Goal: Task Accomplishment & Management: Manage account settings

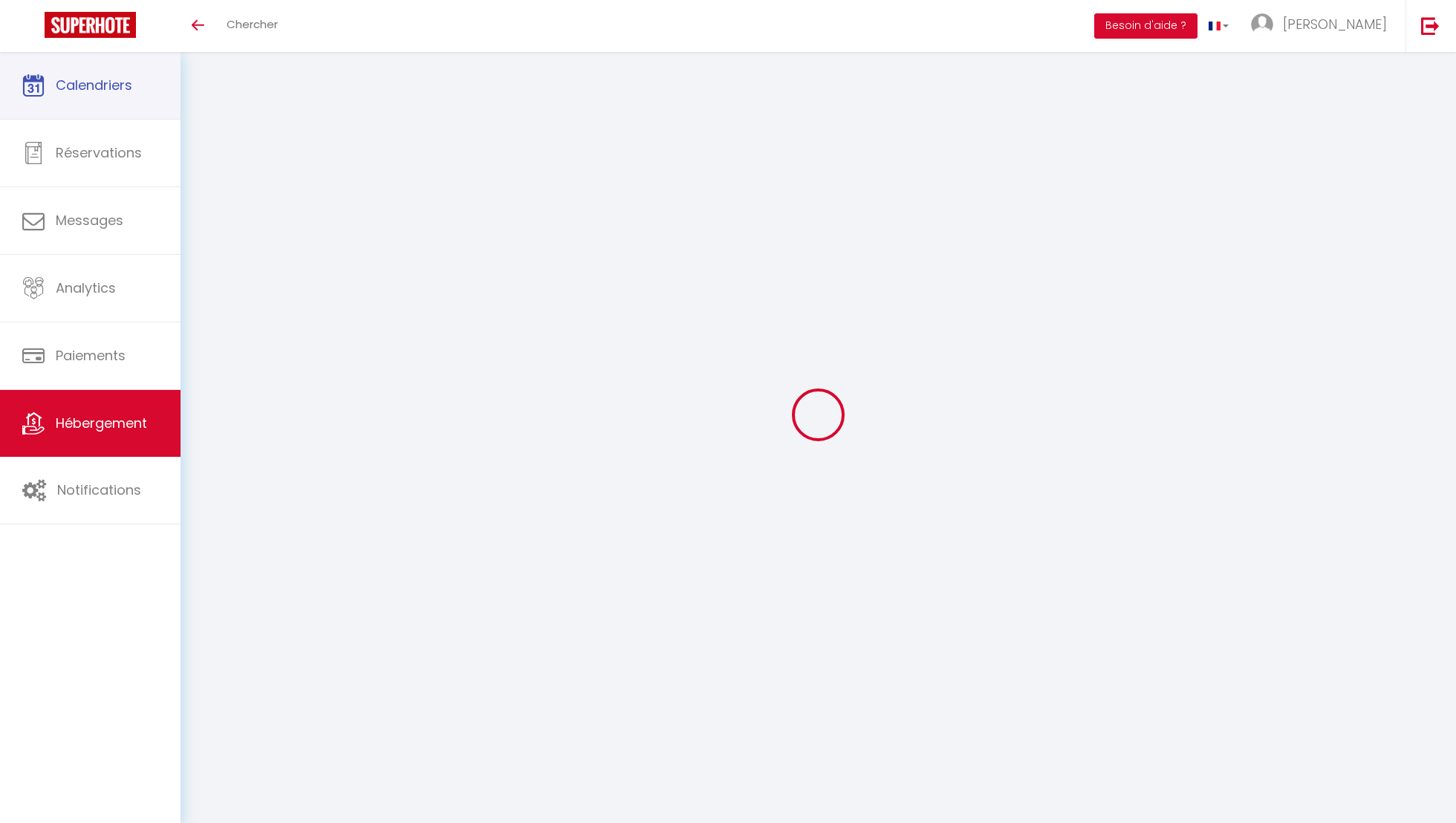
click at [124, 80] on span "Calendriers" at bounding box center [94, 85] width 76 height 19
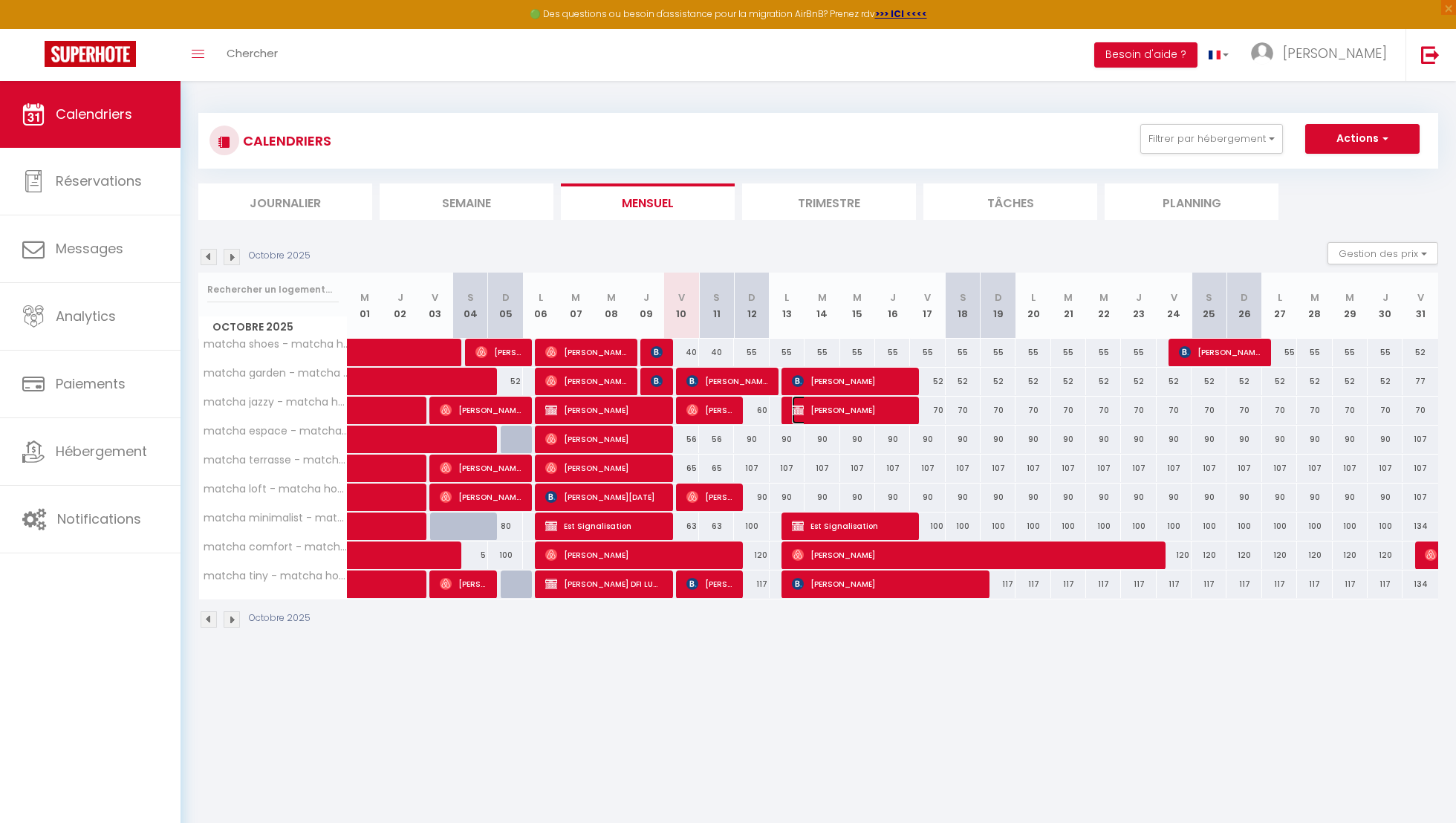
click at [887, 410] on span "[PERSON_NAME]" at bounding box center [851, 410] width 117 height 28
select select "OK"
select select "0"
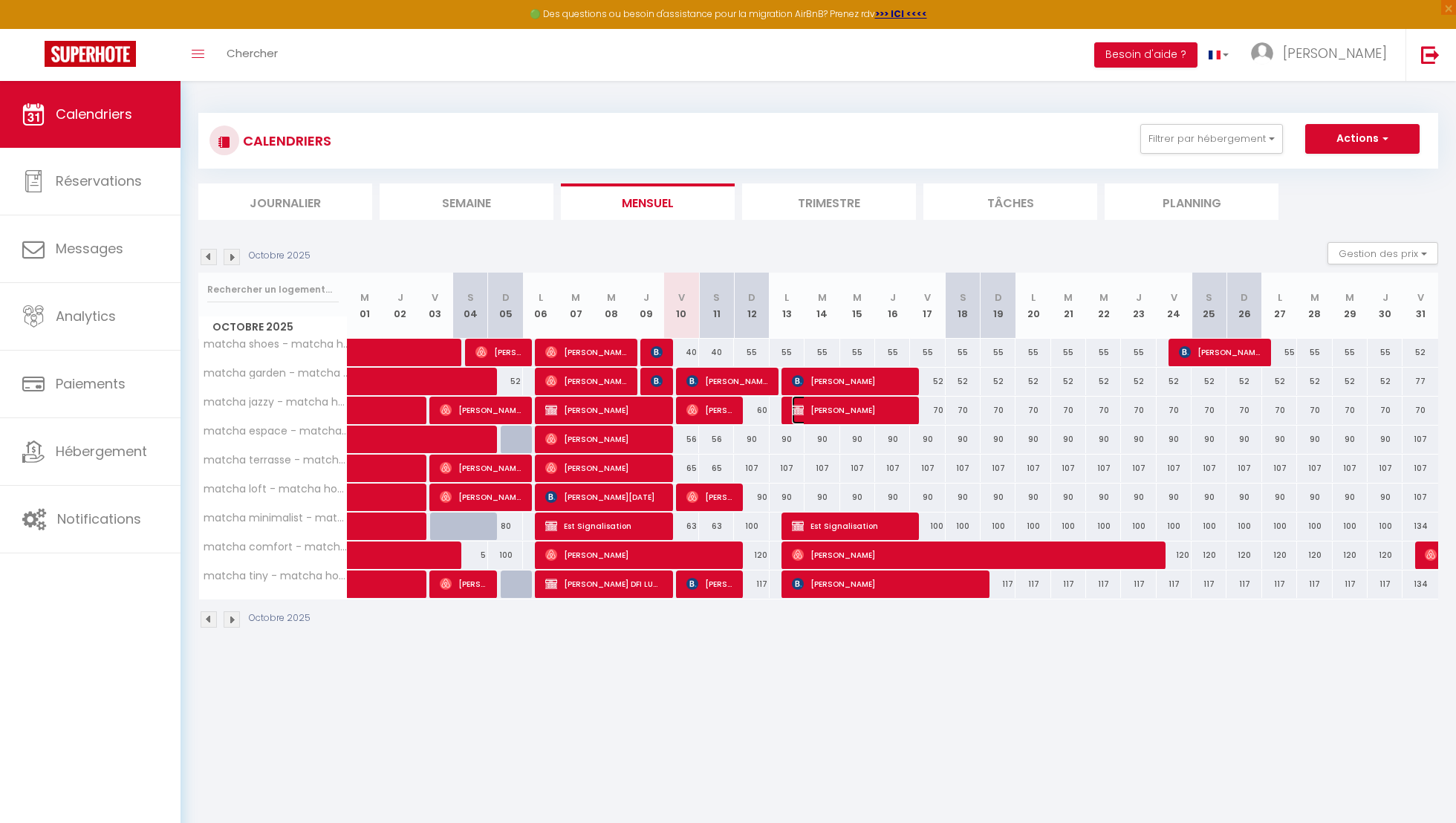
select select "1"
select select
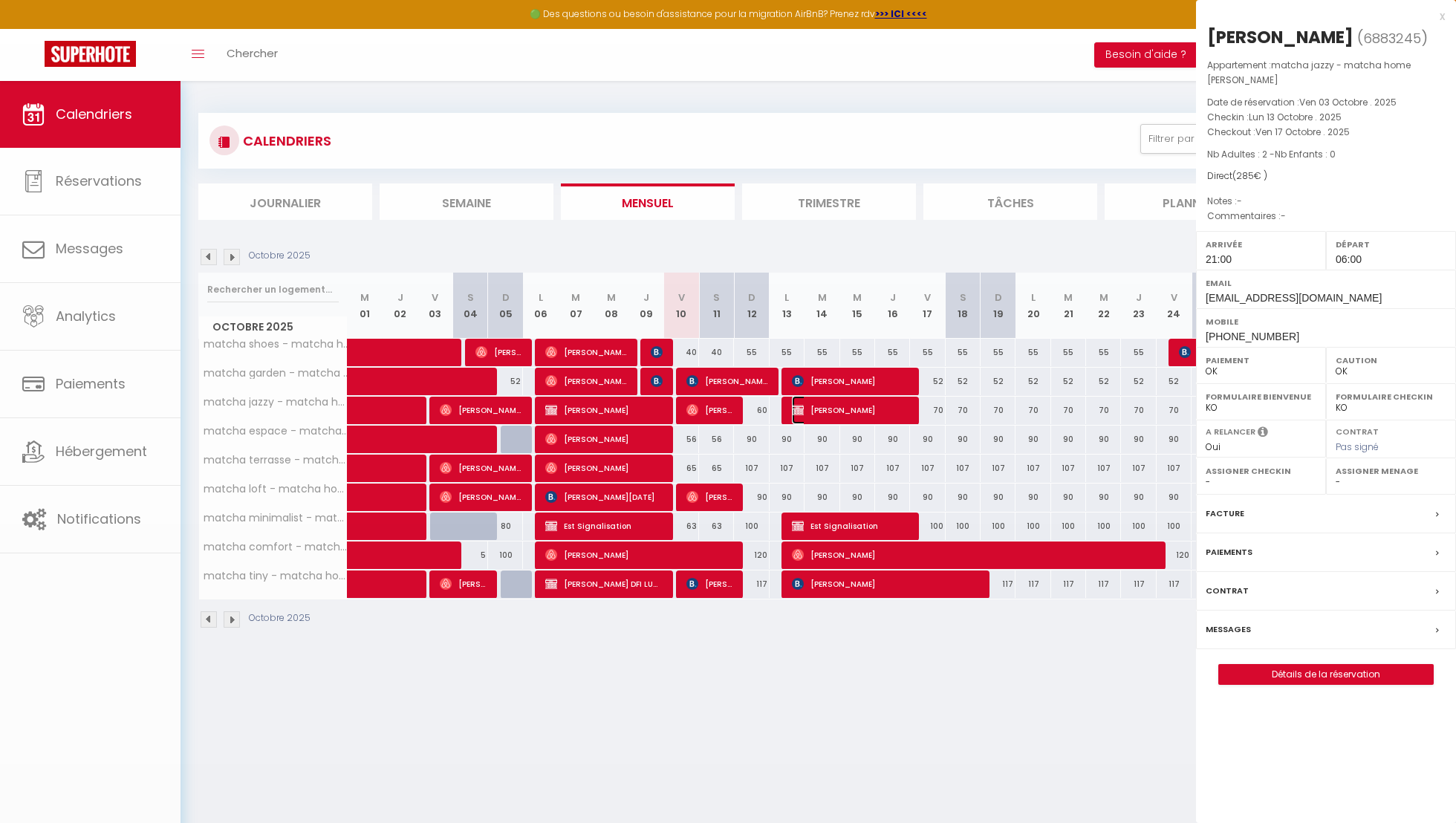
select select "40447"
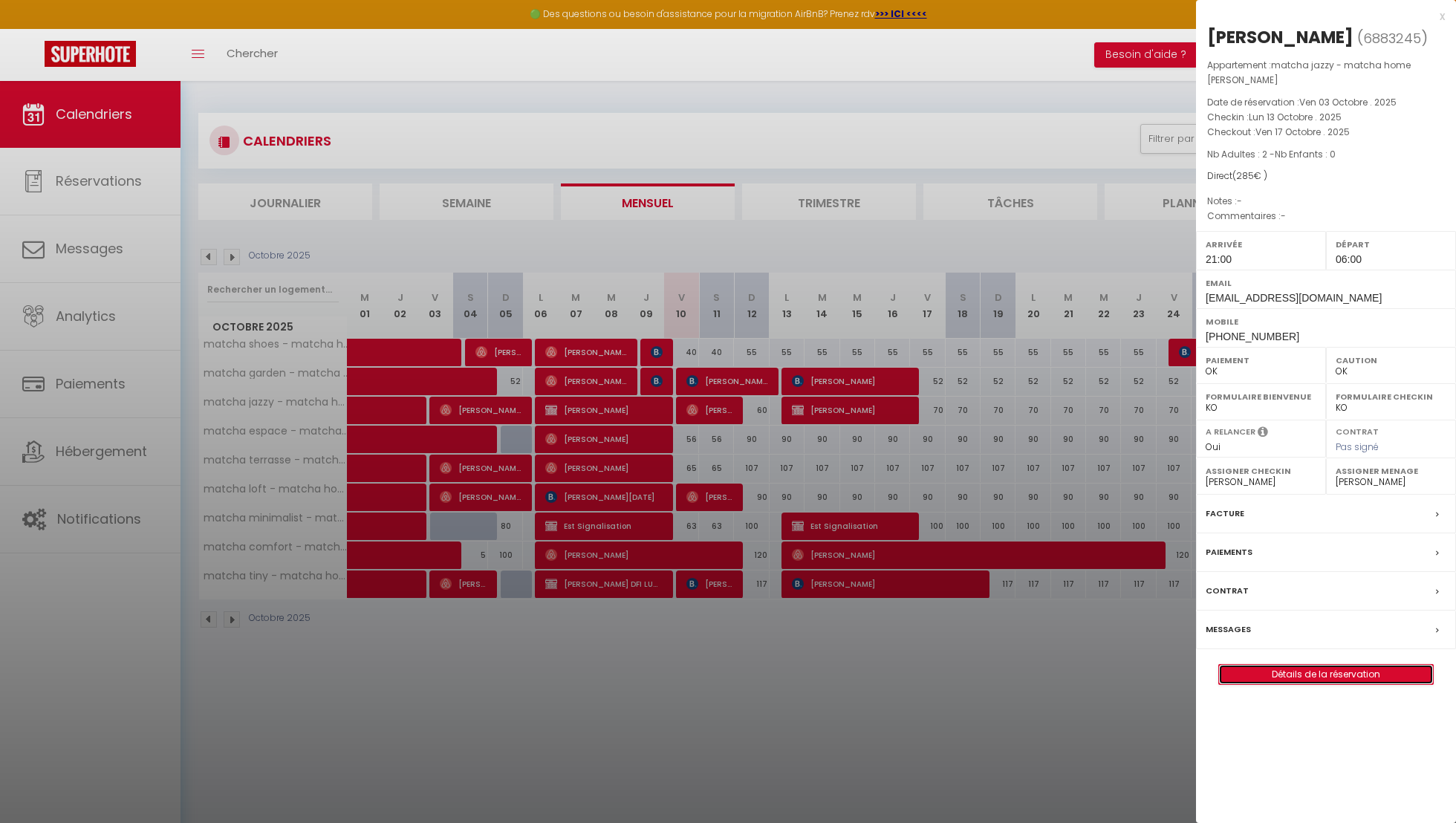
click at [1291, 666] on link "Détails de la réservation" at bounding box center [1326, 674] width 214 height 19
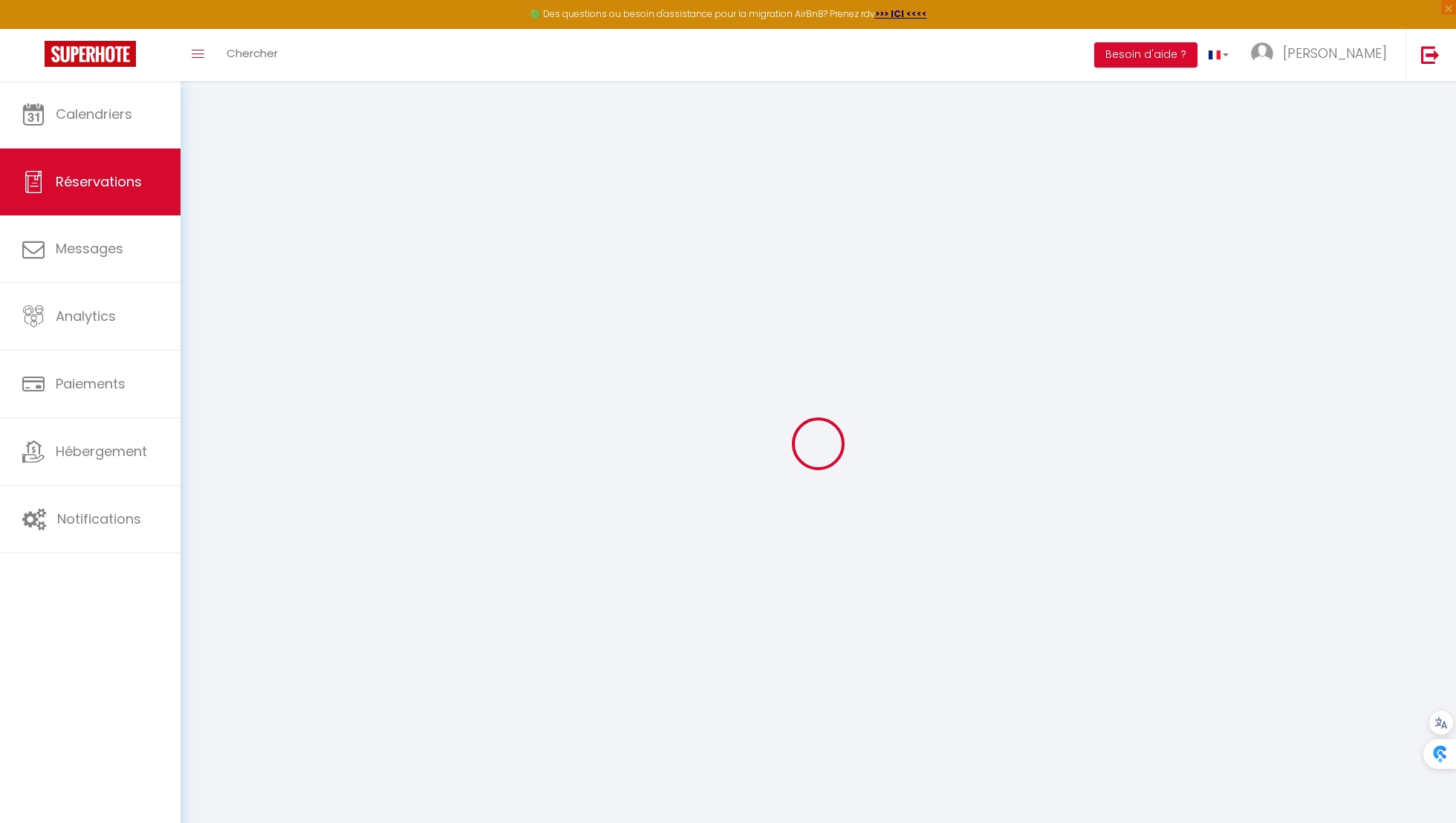
select select
checkbox input "false"
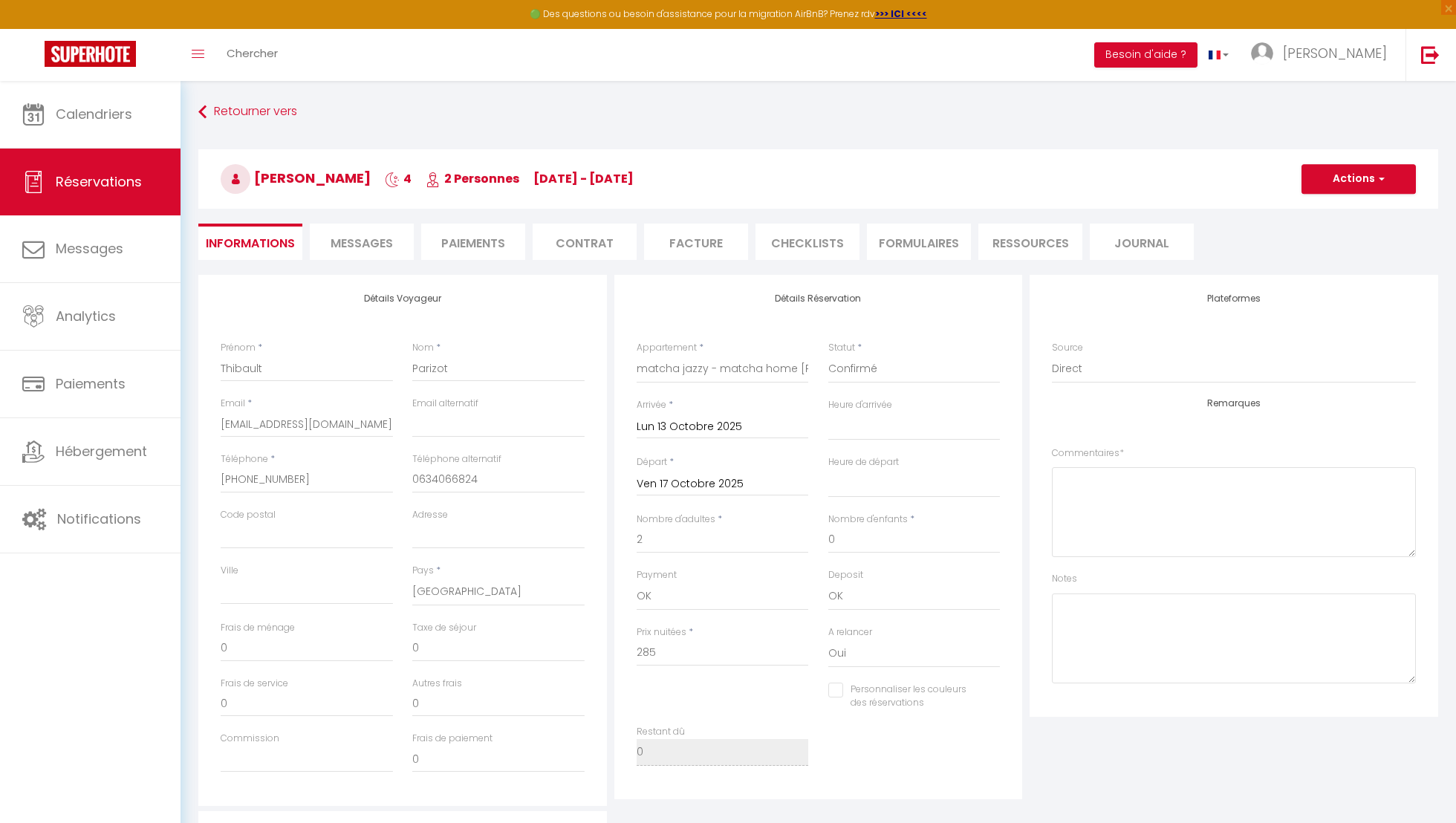
select select
checkbox input "false"
select select "21:00"
select select "06:00"
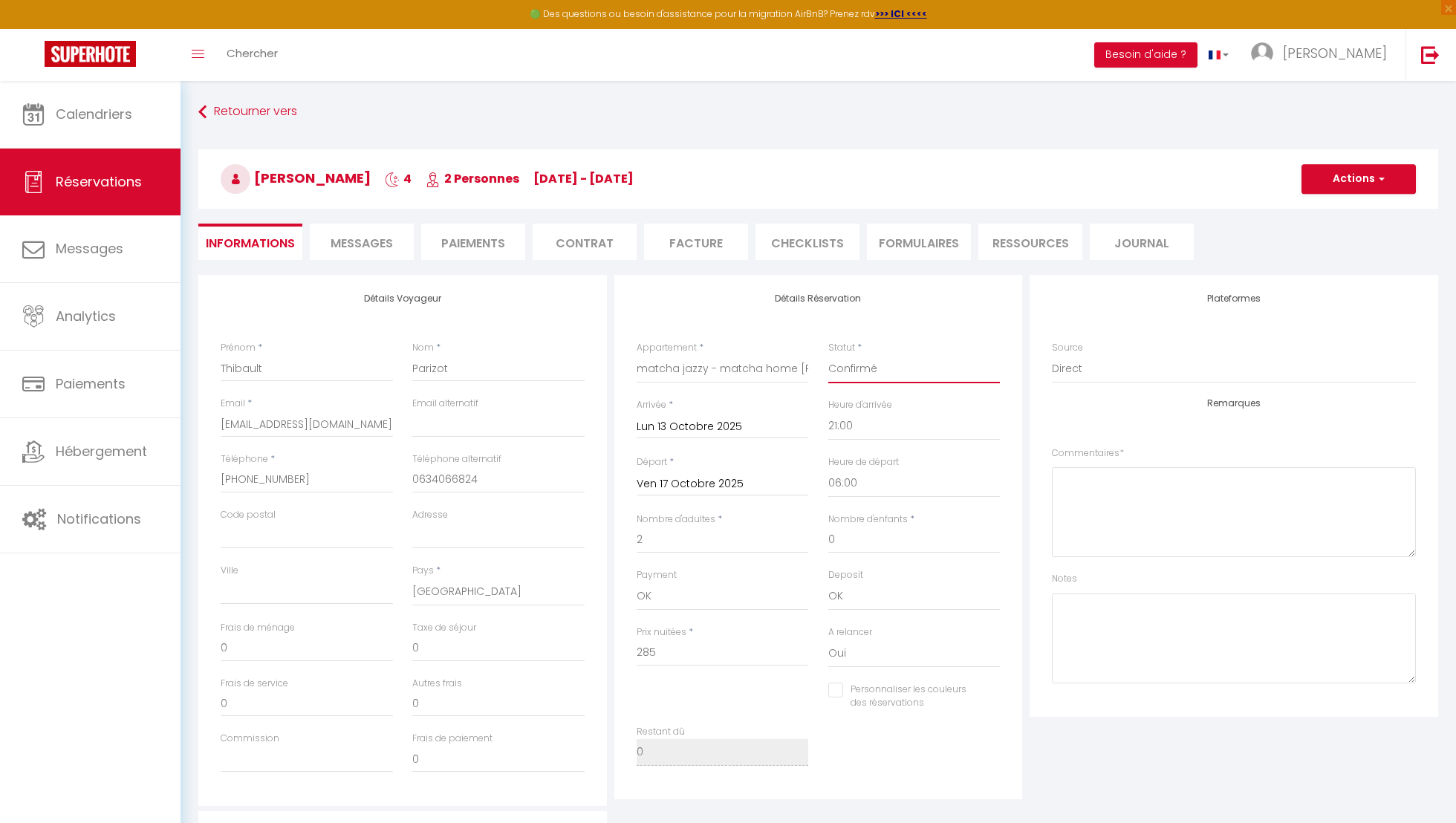
click at [894, 369] on select "Confirmé Non Confirmé [PERSON_NAME] par le voyageur No Show Request" at bounding box center [915, 369] width 173 height 28
select select "0"
click at [829, 355] on select "Confirmé Non Confirmé [PERSON_NAME] par le voyageur No Show Request" at bounding box center [915, 369] width 173 height 28
checkbox input "false"
click at [1379, 179] on span "button" at bounding box center [1380, 180] width 9 height 14
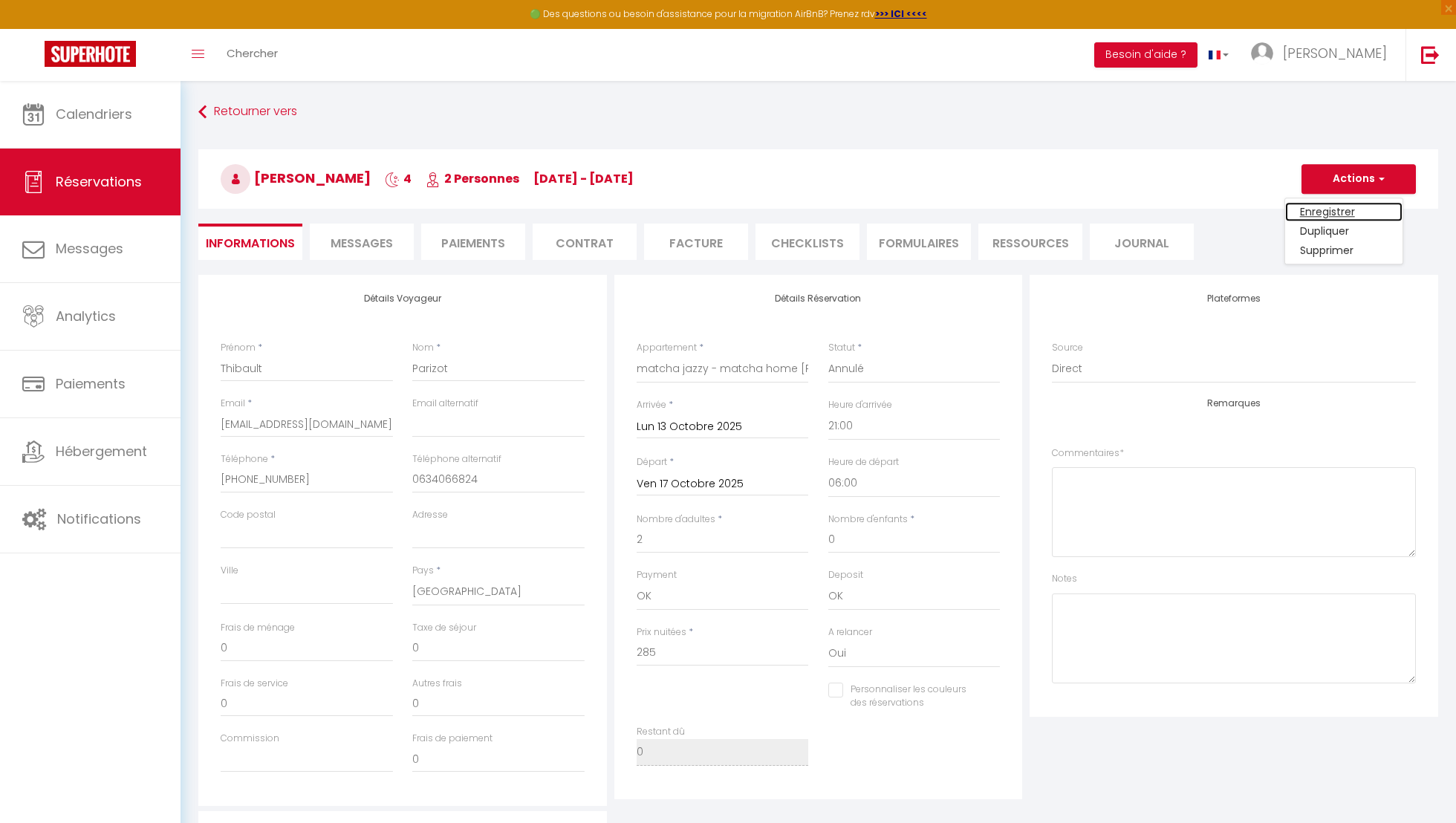
click at [1354, 208] on link "Enregistrer" at bounding box center [1344, 211] width 118 height 19
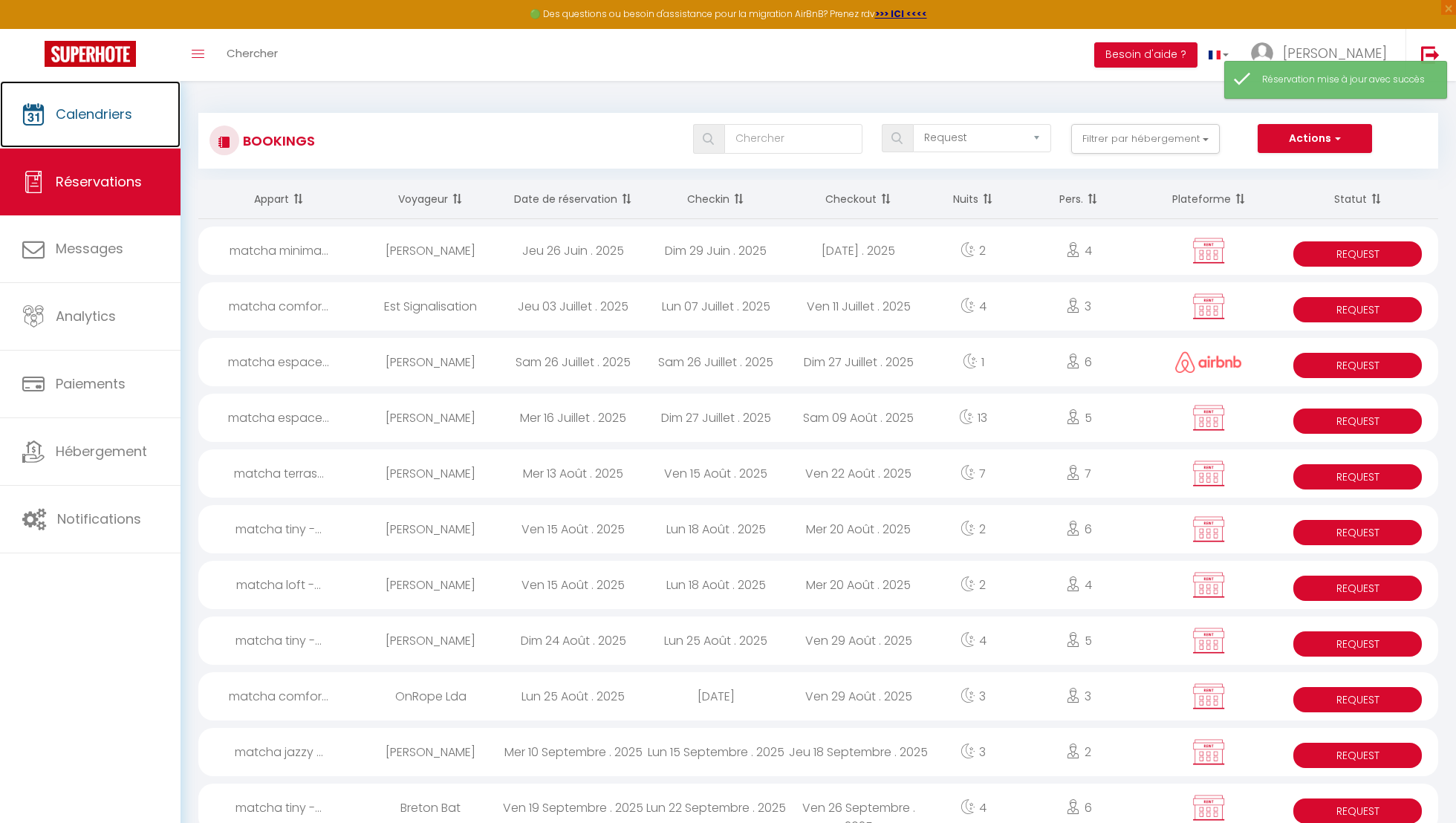
click at [168, 131] on link "Calendriers" at bounding box center [90, 114] width 180 height 67
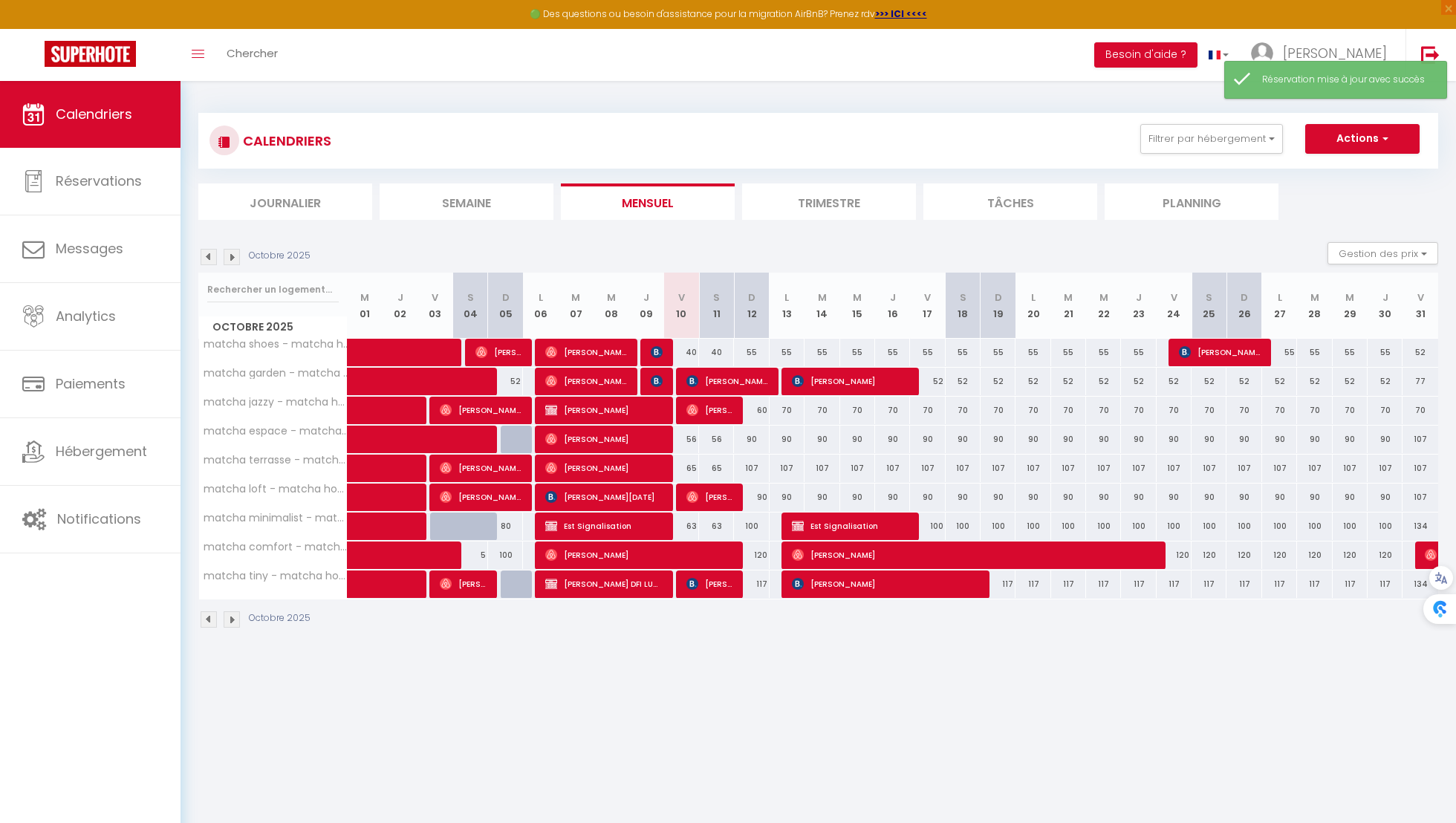
click at [793, 412] on div "70" at bounding box center [787, 411] width 35 height 27
type input "70"
type input "Lun 13 Octobre 2025"
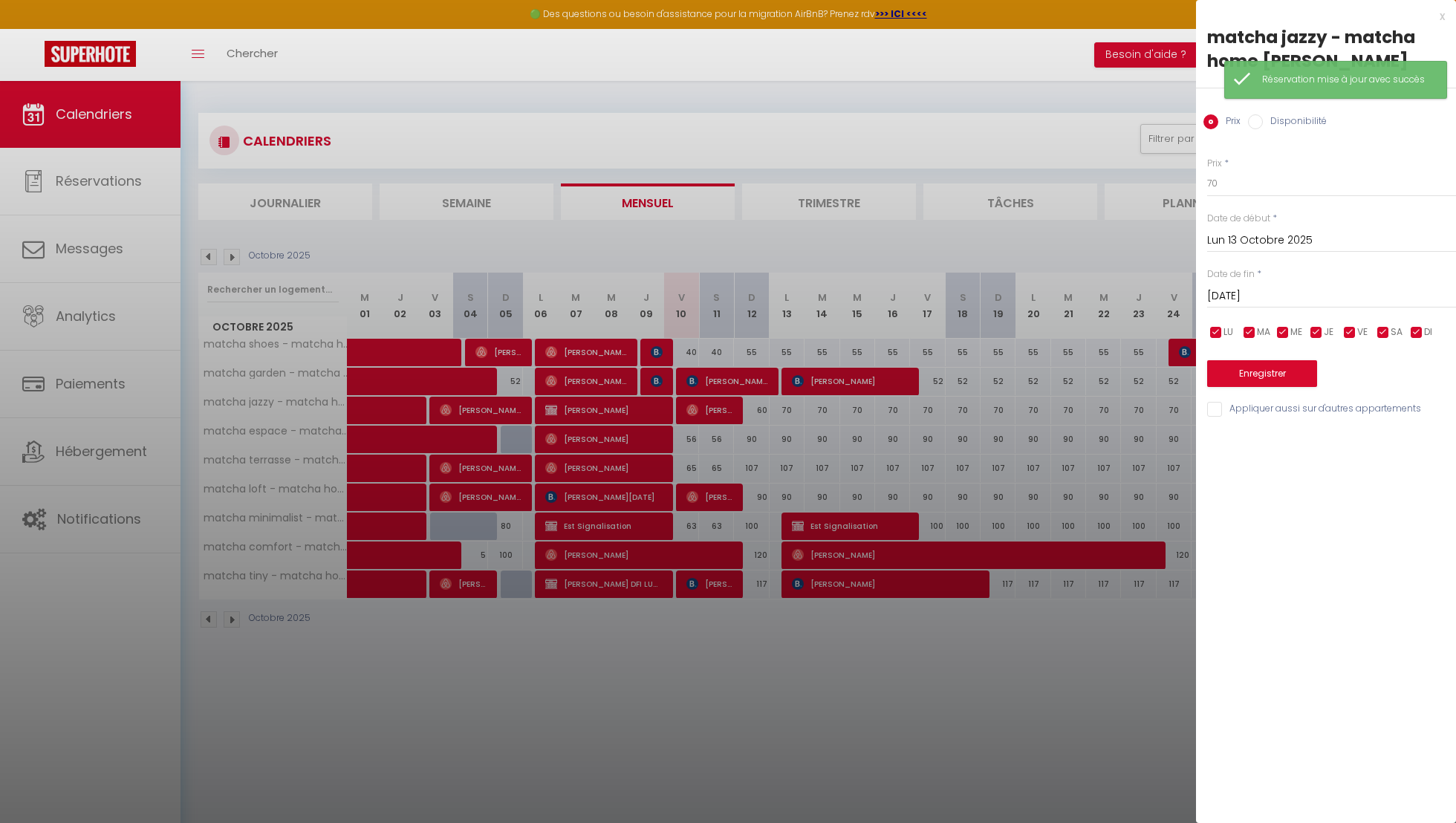
click at [1291, 300] on input "[DATE]" at bounding box center [1332, 296] width 249 height 19
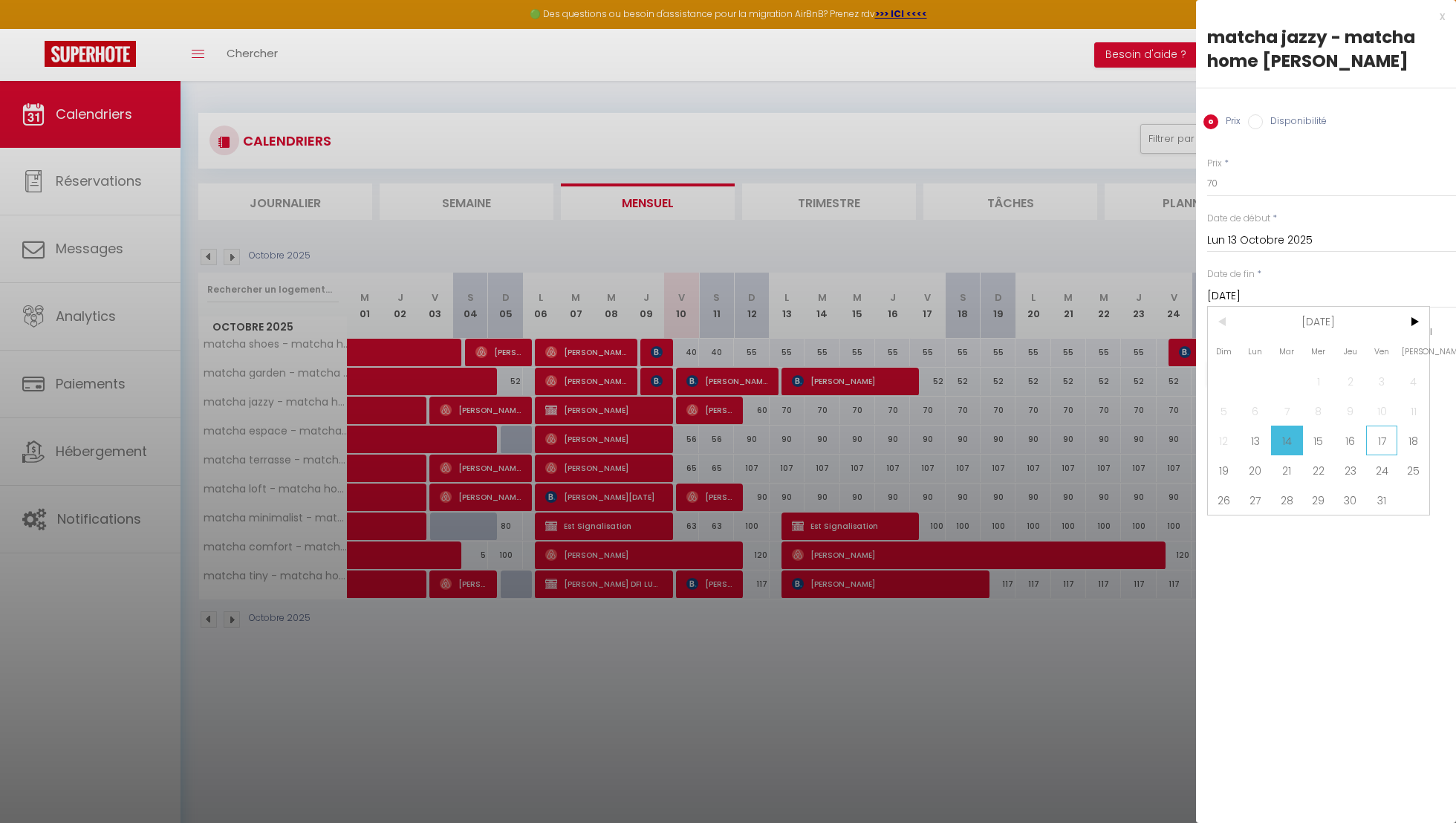
click at [1383, 450] on span "17" at bounding box center [1382, 440] width 32 height 30
type input "Ven 17 Octobre 2025"
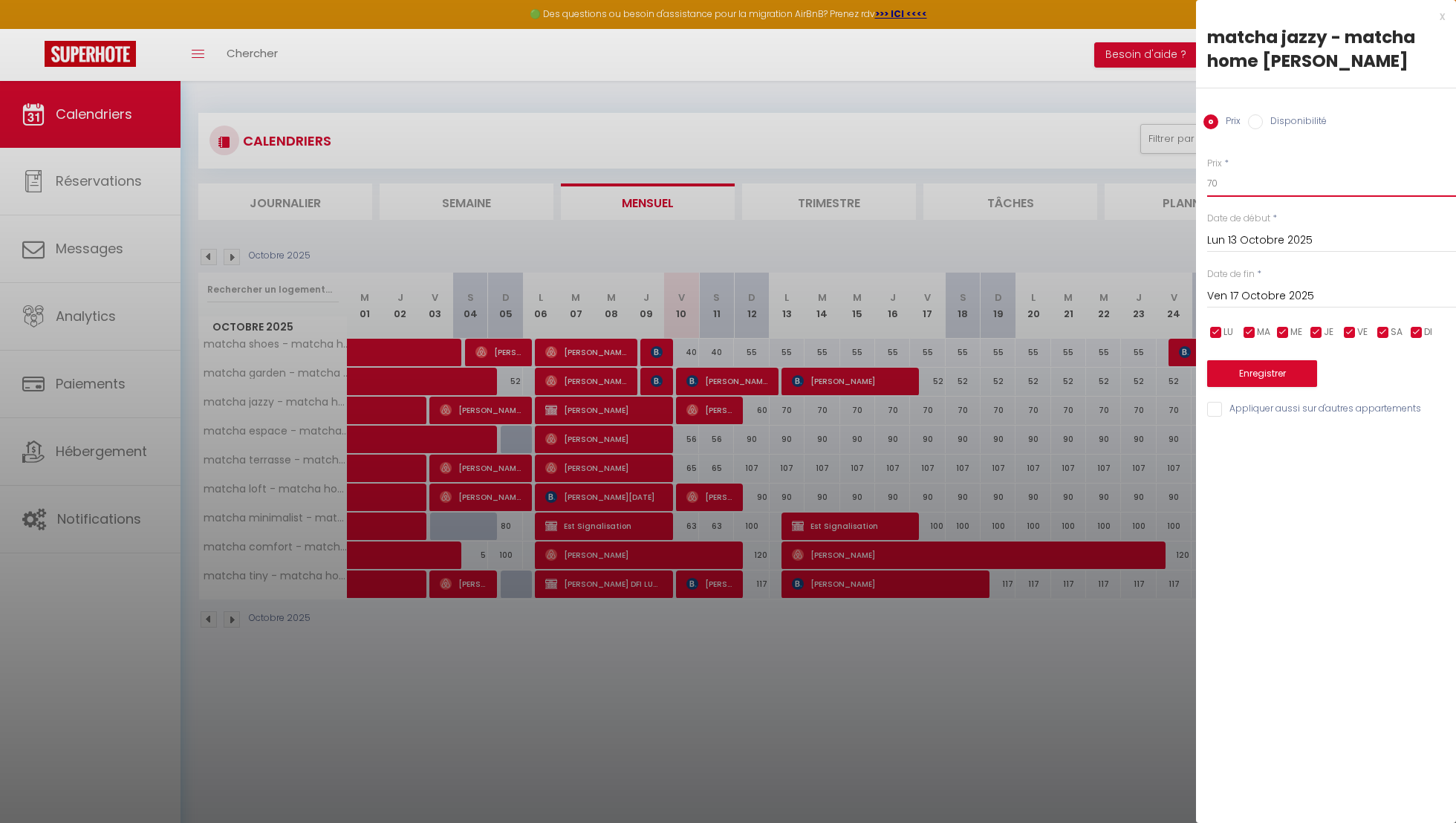
click at [1231, 194] on input "70" at bounding box center [1332, 183] width 249 height 27
type input "7"
type input "60"
click at [1295, 363] on button "Enregistrer" at bounding box center [1263, 373] width 110 height 27
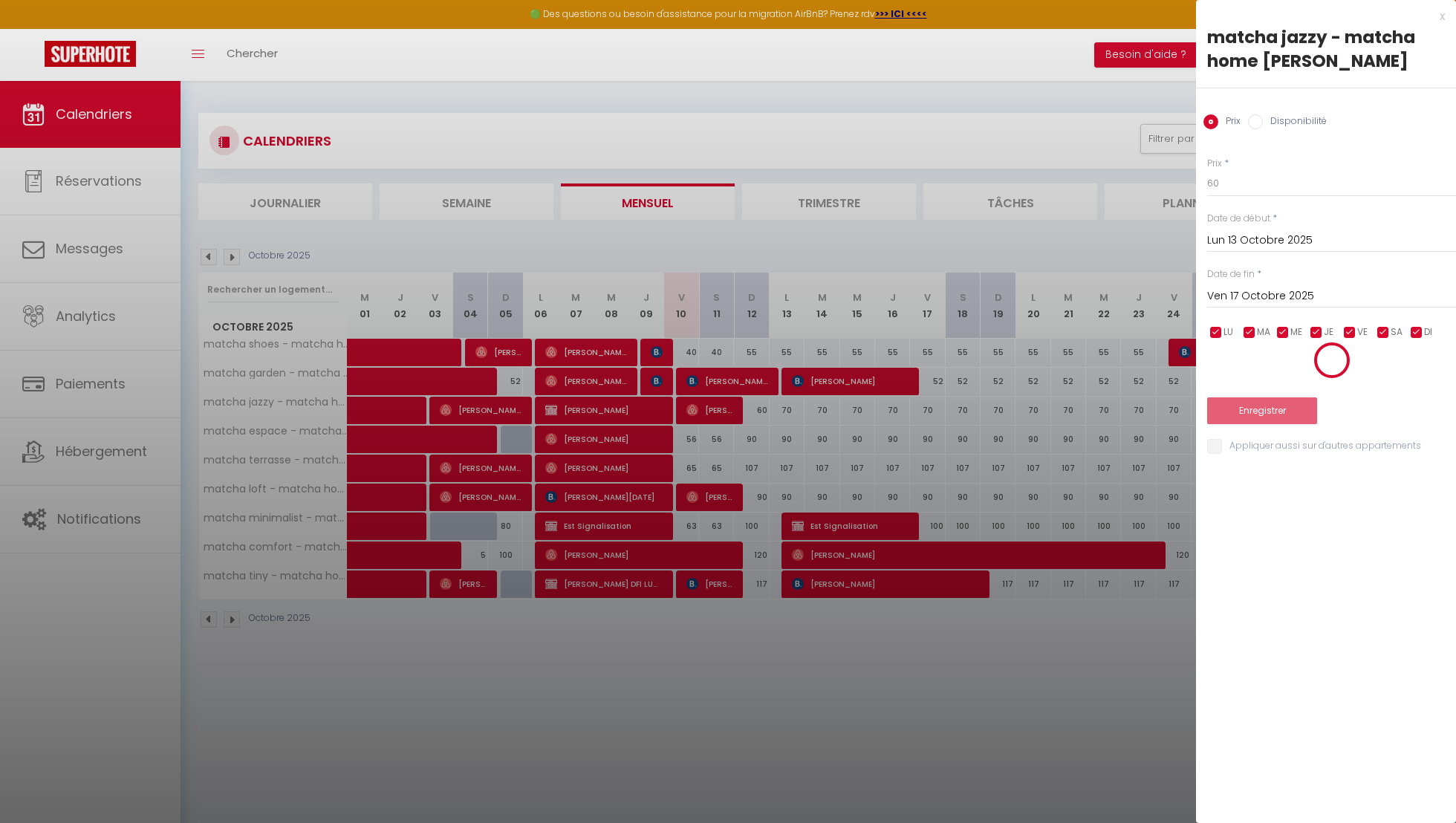
click at [1000, 458] on div at bounding box center [728, 412] width 1456 height 823
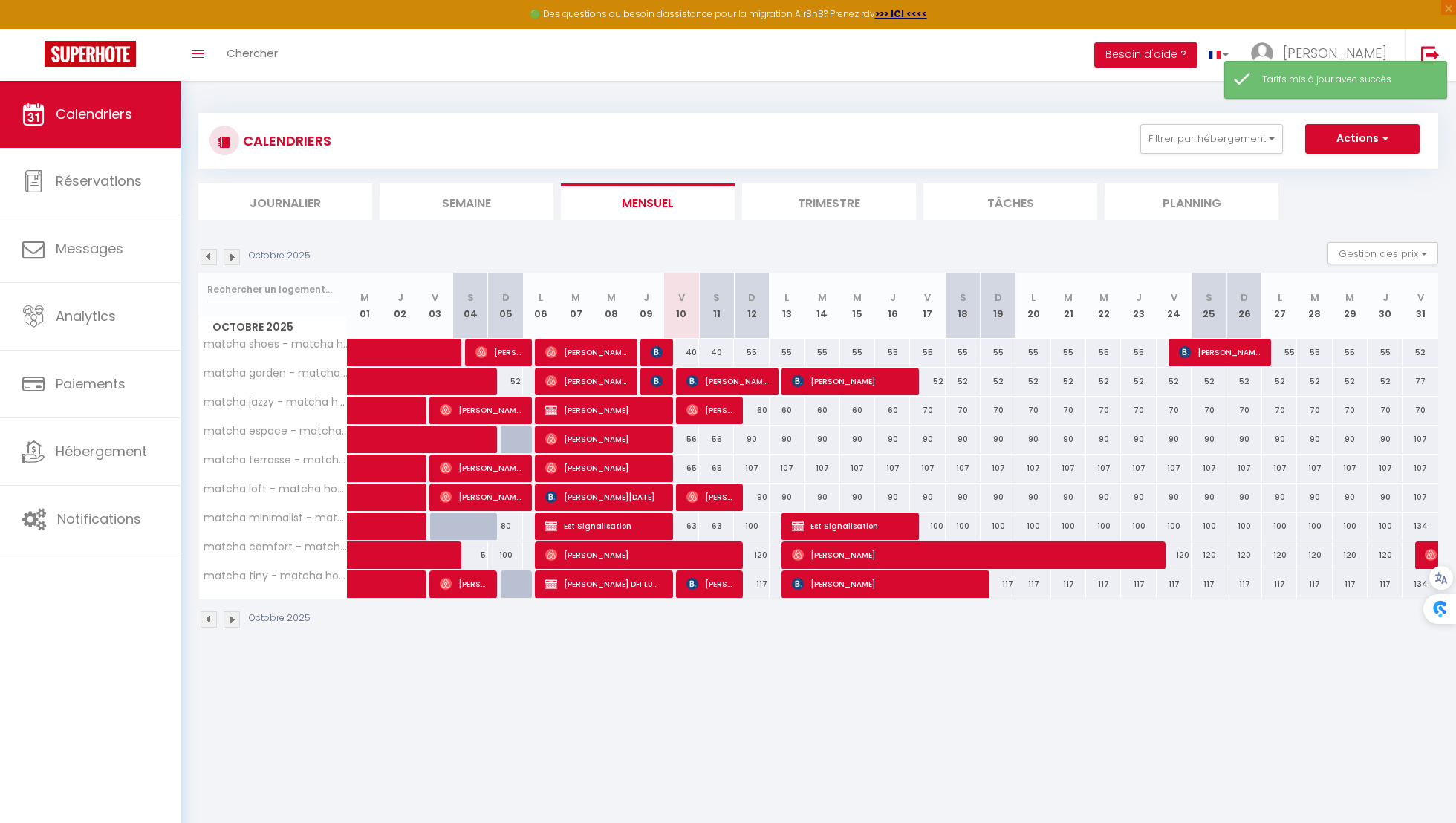
click at [689, 357] on div "40" at bounding box center [682, 352] width 35 height 27
type input "40"
type input "Ven 10 Octobre 2025"
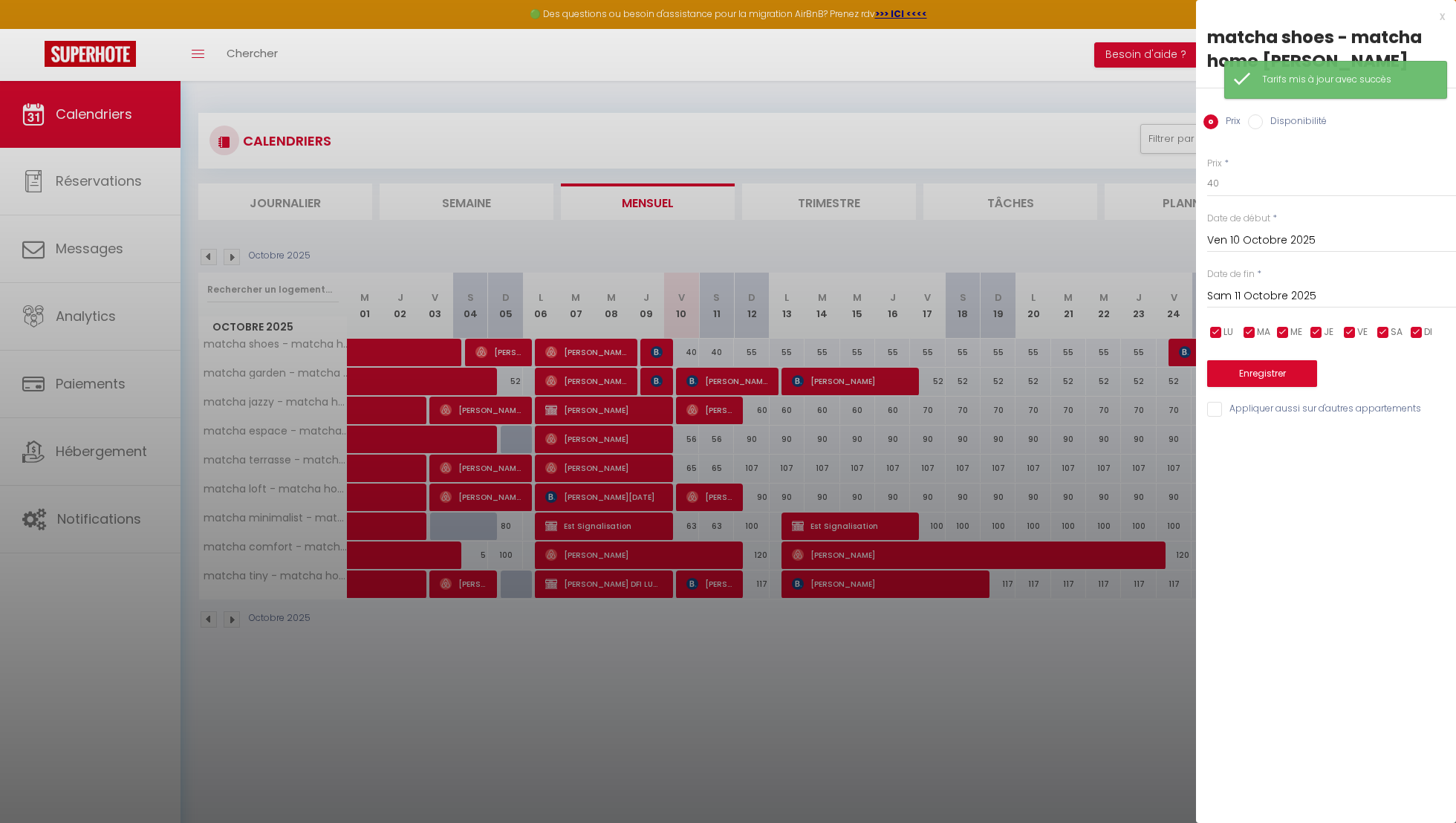
click at [1283, 297] on input "Sam 11 Octobre 2025" at bounding box center [1332, 296] width 249 height 19
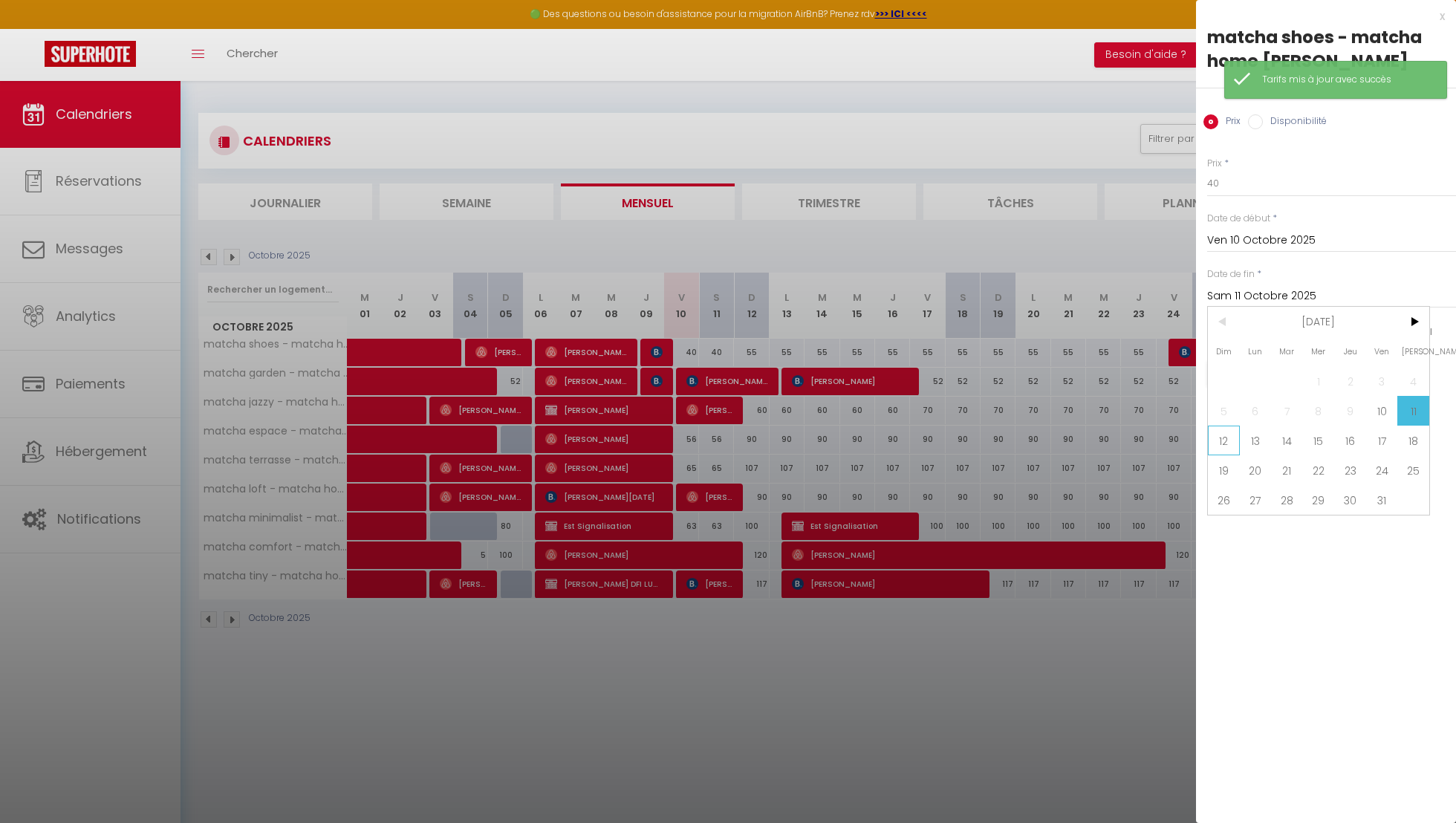
click at [1214, 437] on span "12" at bounding box center [1224, 440] width 32 height 30
type input "Dim 12 Octobre 2025"
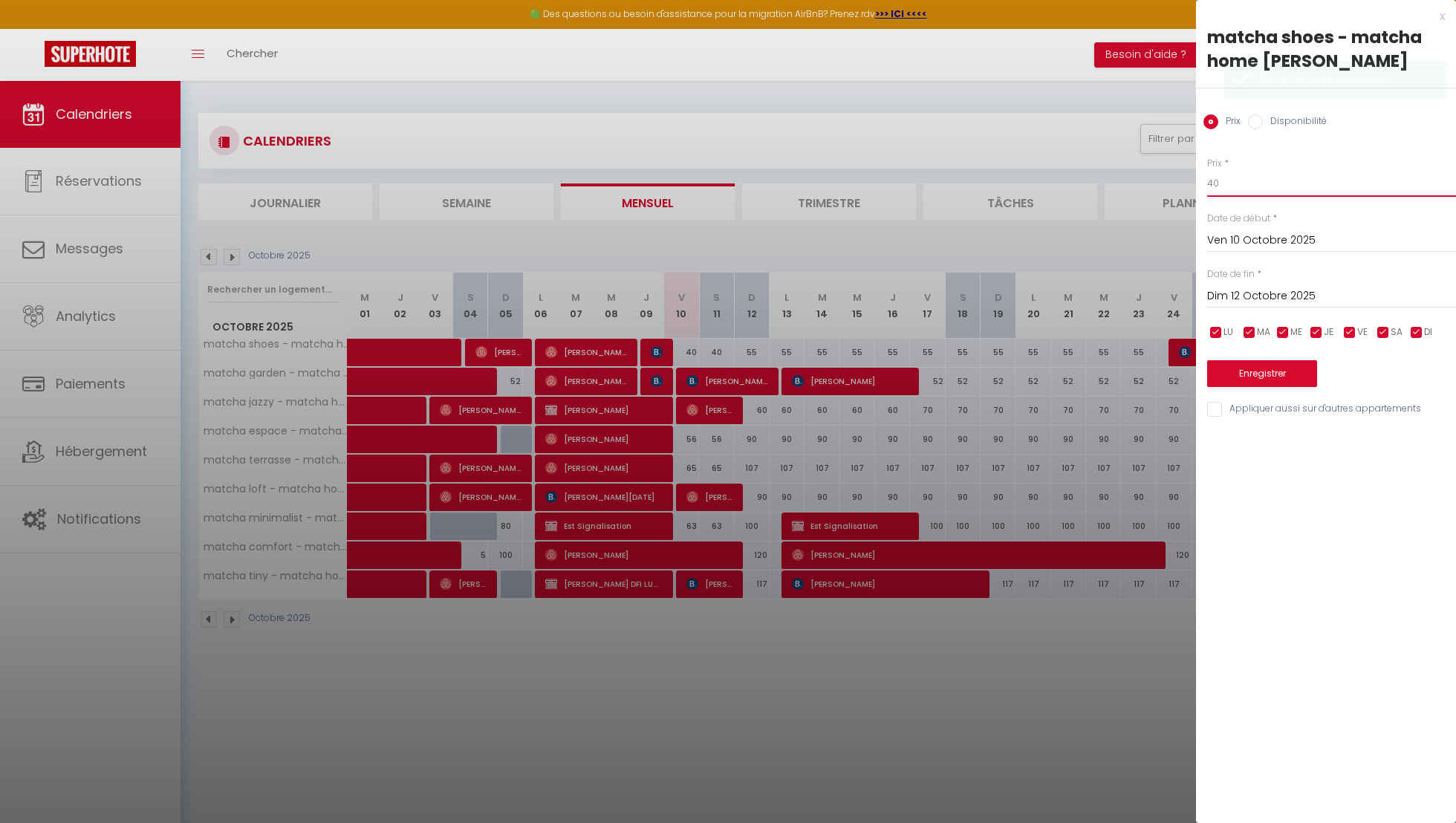
click at [1284, 192] on input "40" at bounding box center [1332, 183] width 249 height 27
type input "4"
type input "2"
type input "37"
click at [1268, 364] on button "Enregistrer" at bounding box center [1263, 373] width 110 height 27
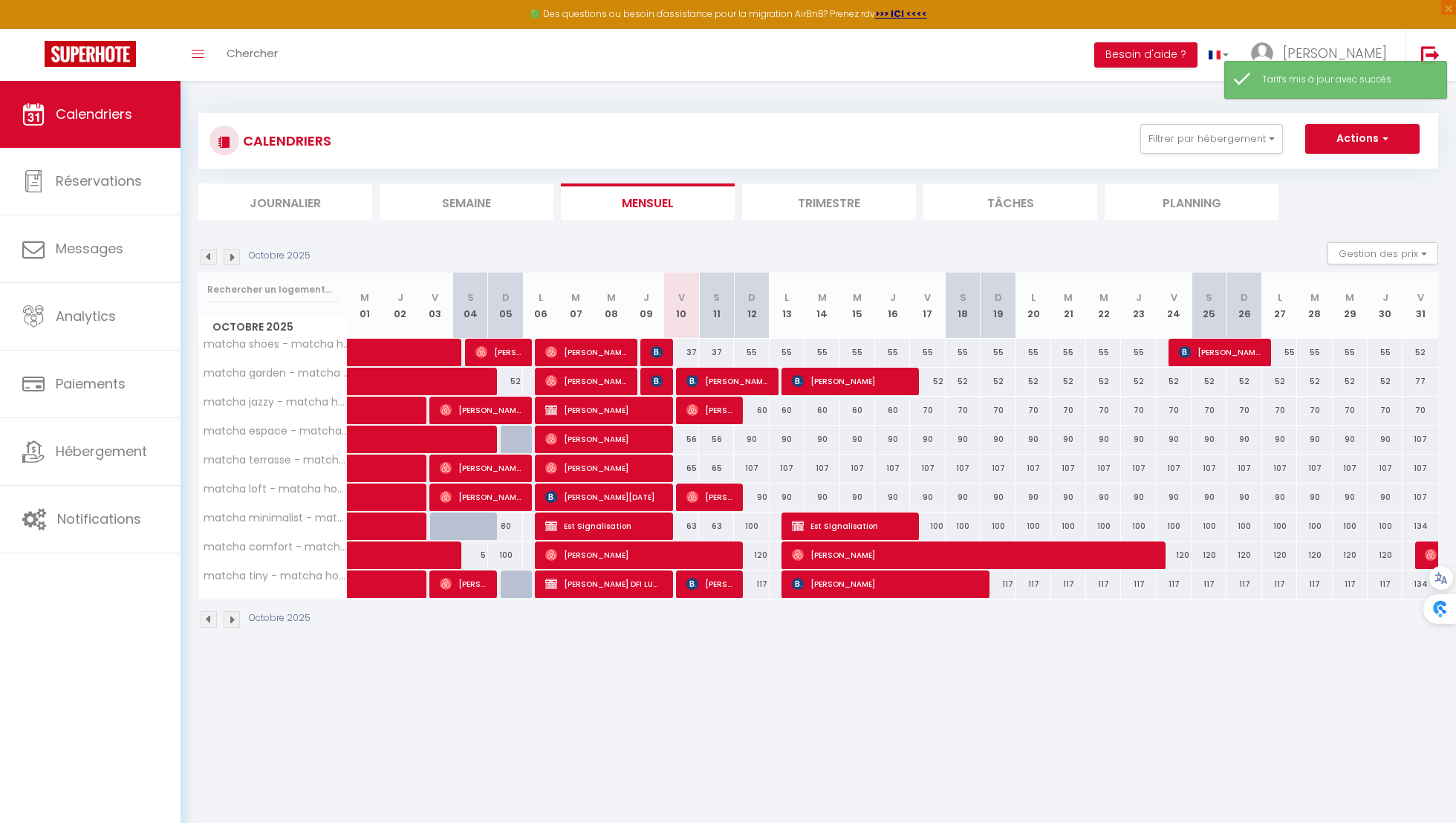
click at [691, 436] on div "56" at bounding box center [682, 439] width 35 height 27
type input "56"
type input "Ven 10 Octobre 2025"
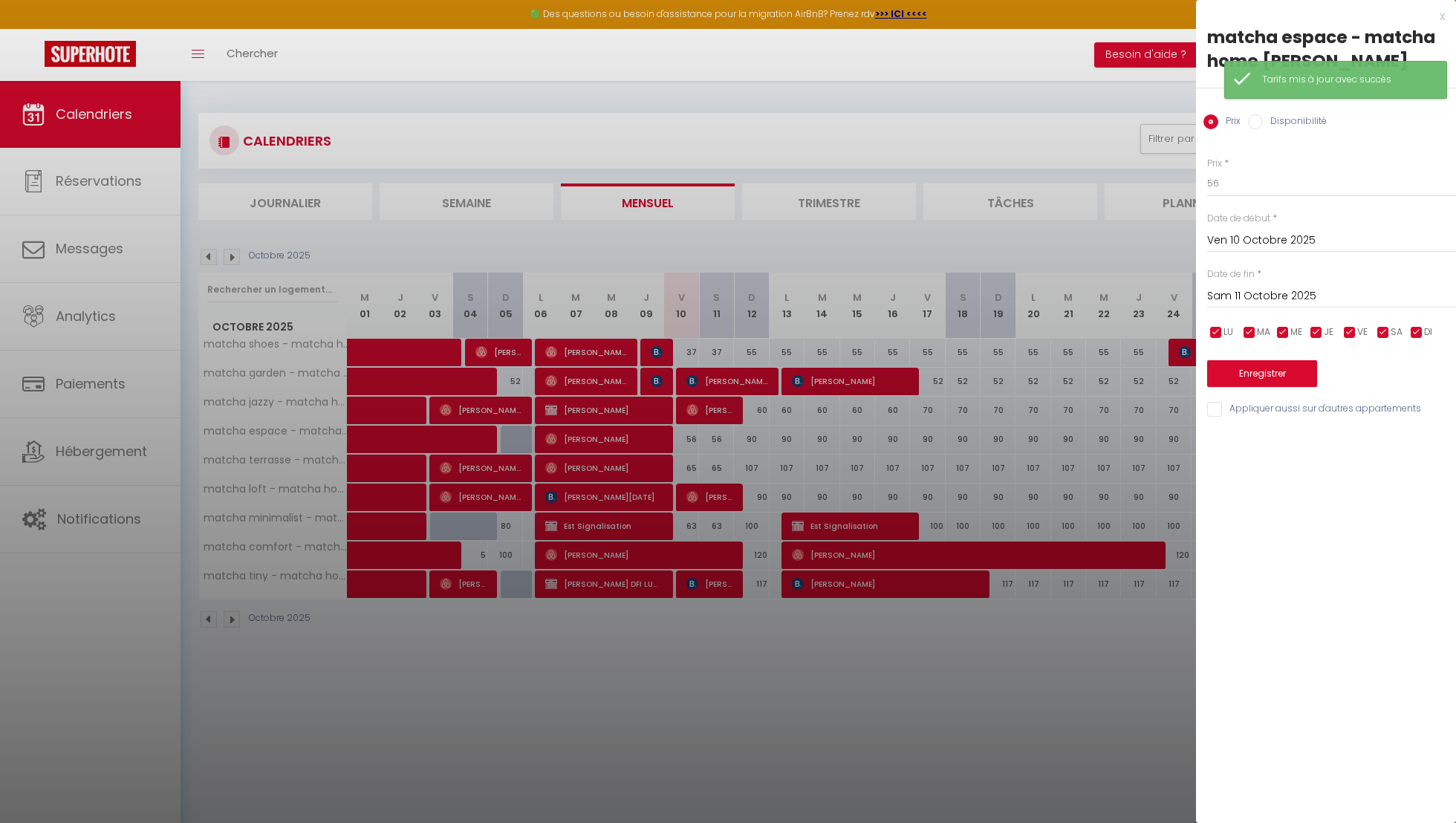
click at [1318, 295] on input "Sam 11 Octobre 2025" at bounding box center [1332, 296] width 249 height 19
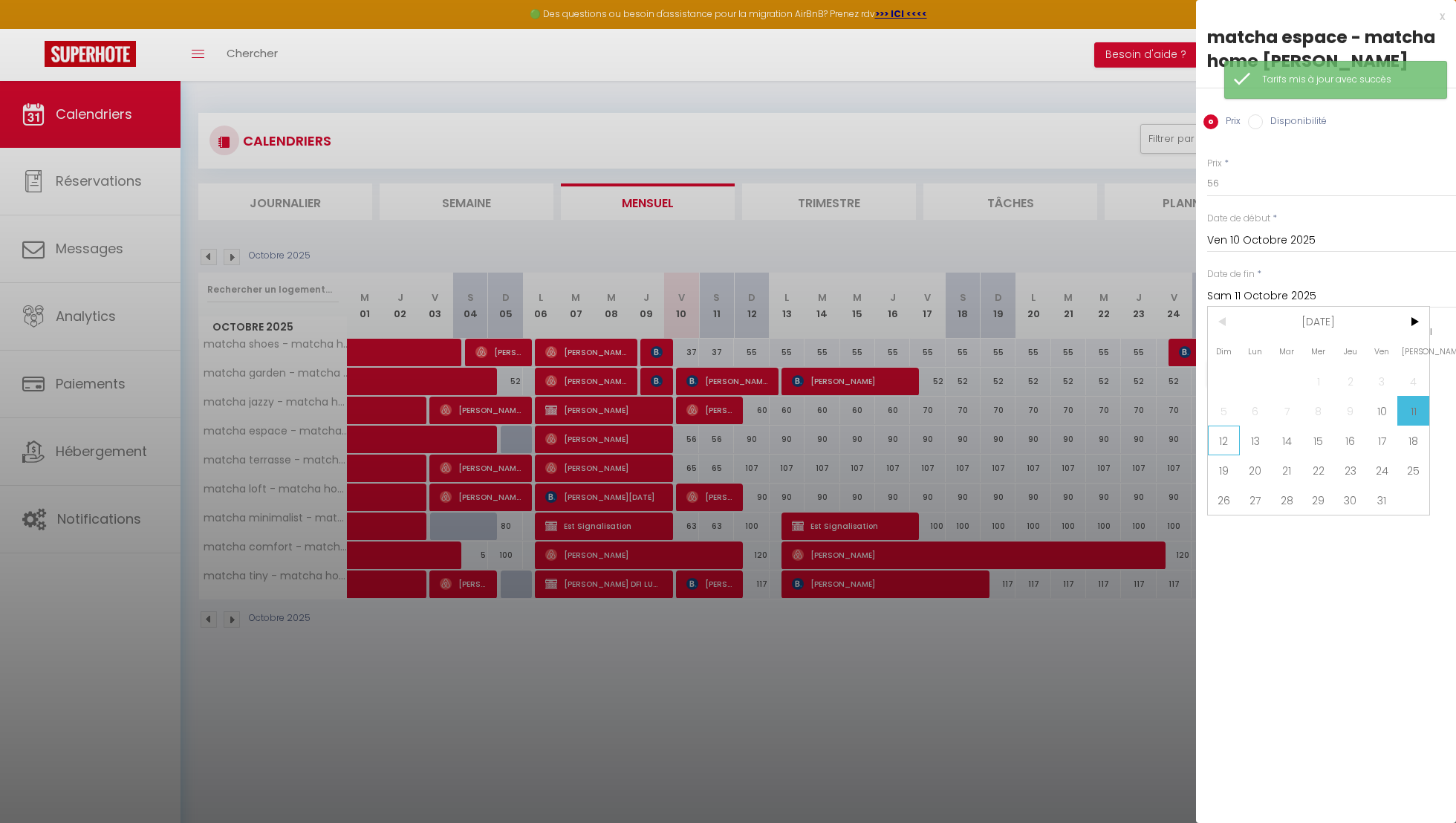
click at [1231, 441] on span "12" at bounding box center [1224, 440] width 32 height 30
type input "Dim 12 Octobre 2025"
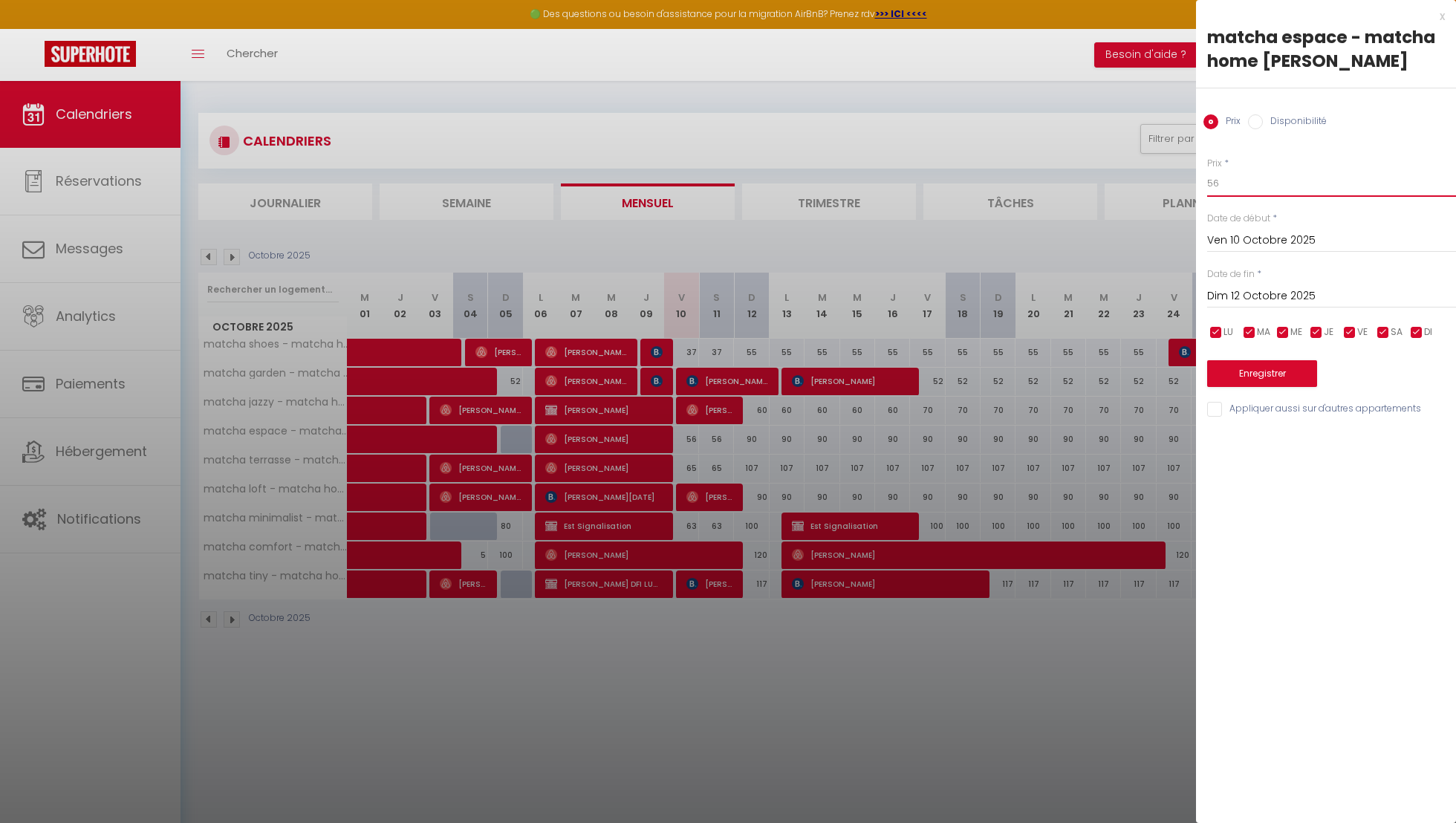
click at [1245, 190] on input "56" at bounding box center [1332, 183] width 249 height 27
type input "54"
click at [1246, 371] on button "Enregistrer" at bounding box center [1263, 373] width 110 height 27
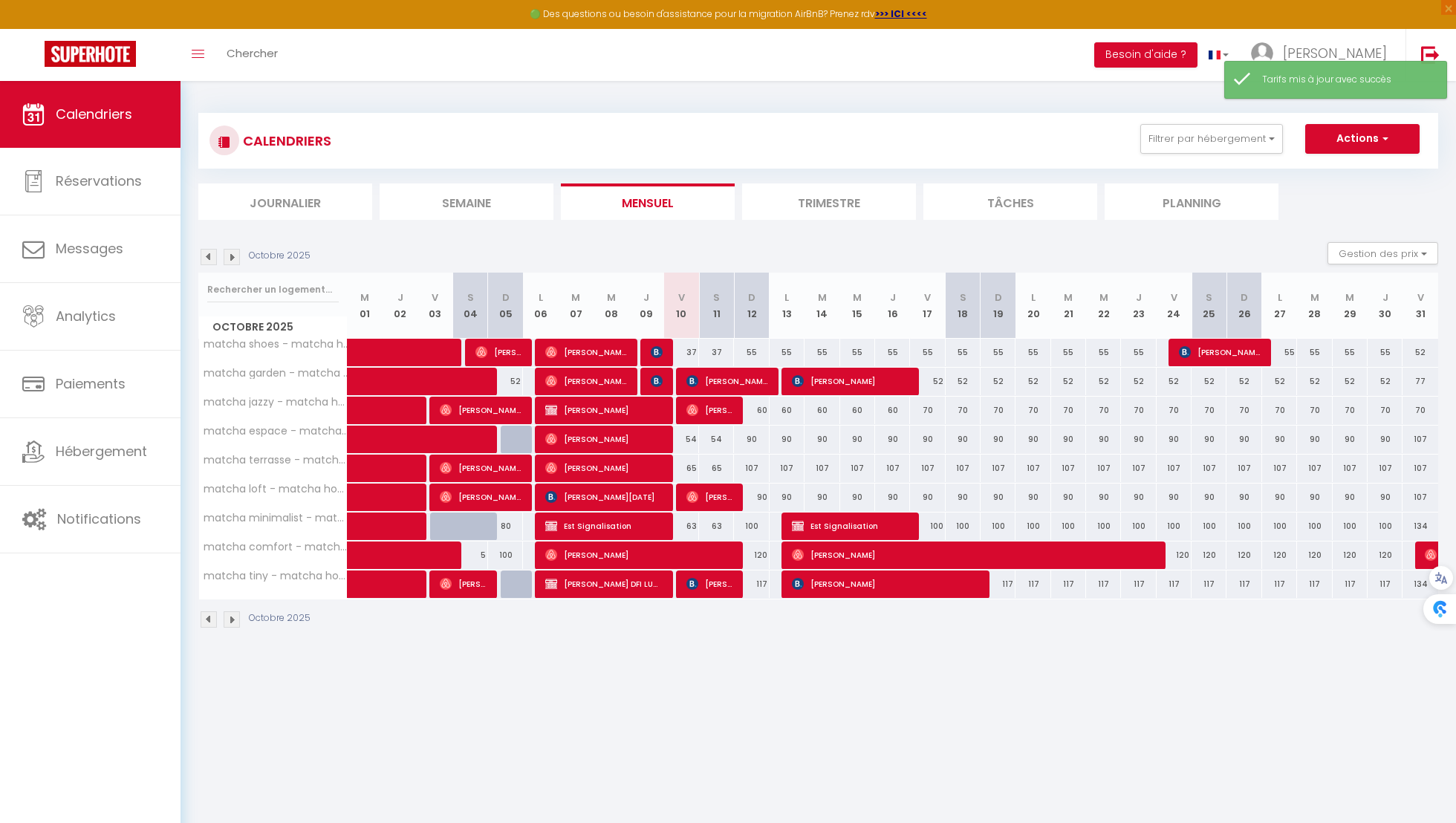
click at [694, 468] on div "65" at bounding box center [682, 468] width 35 height 27
type input "65"
type input "Ven 10 Octobre 2025"
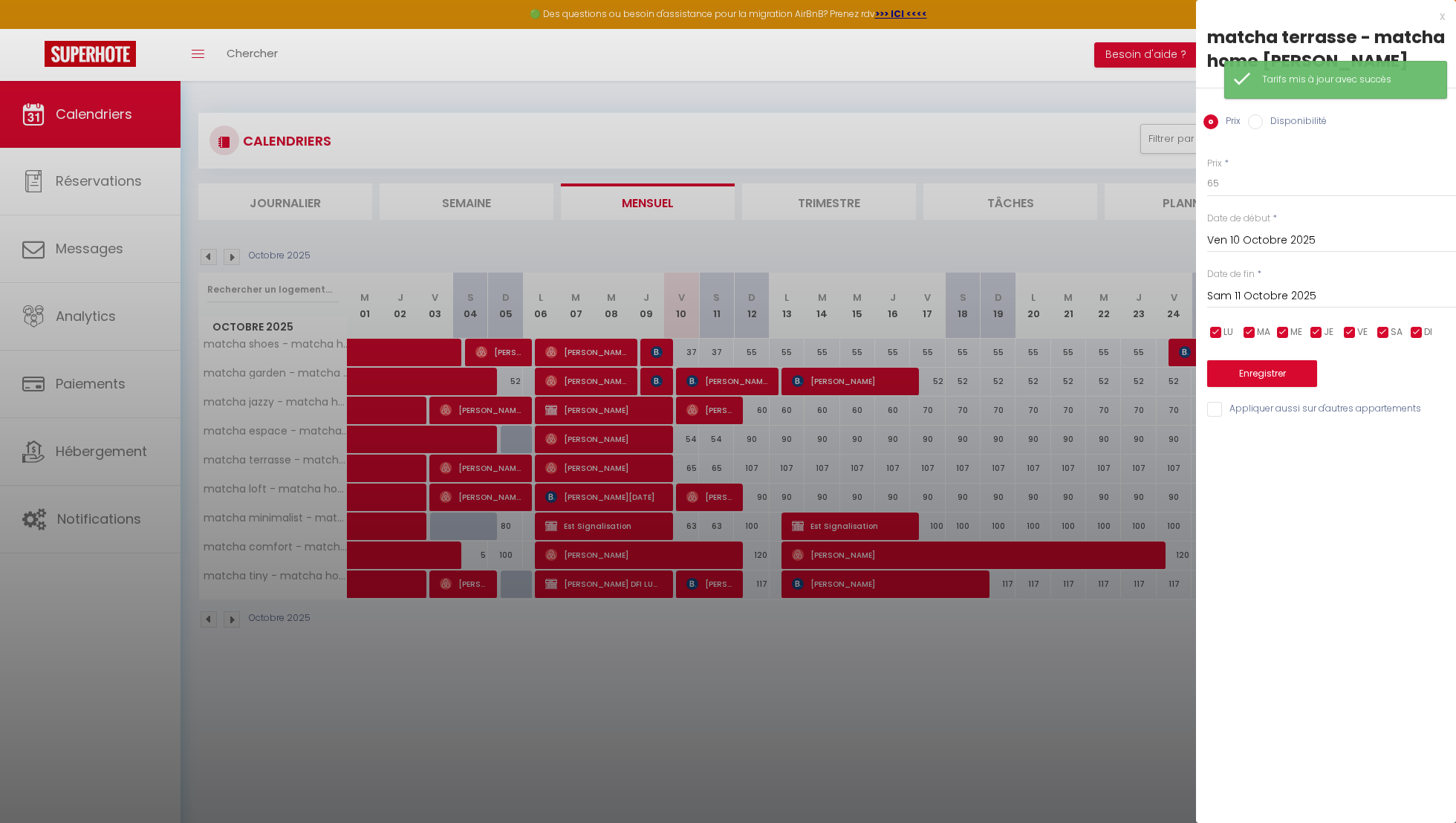
click at [1292, 308] on div "[DATE] < [DATE] > Dim Lun Mar Mer Jeu Ven Sam 1 2 3 4 5 6 7 8 9 10 11 12 13 14 …" at bounding box center [1332, 295] width 249 height 27
click at [1294, 302] on input "Sam 11 Octobre 2025" at bounding box center [1332, 296] width 249 height 19
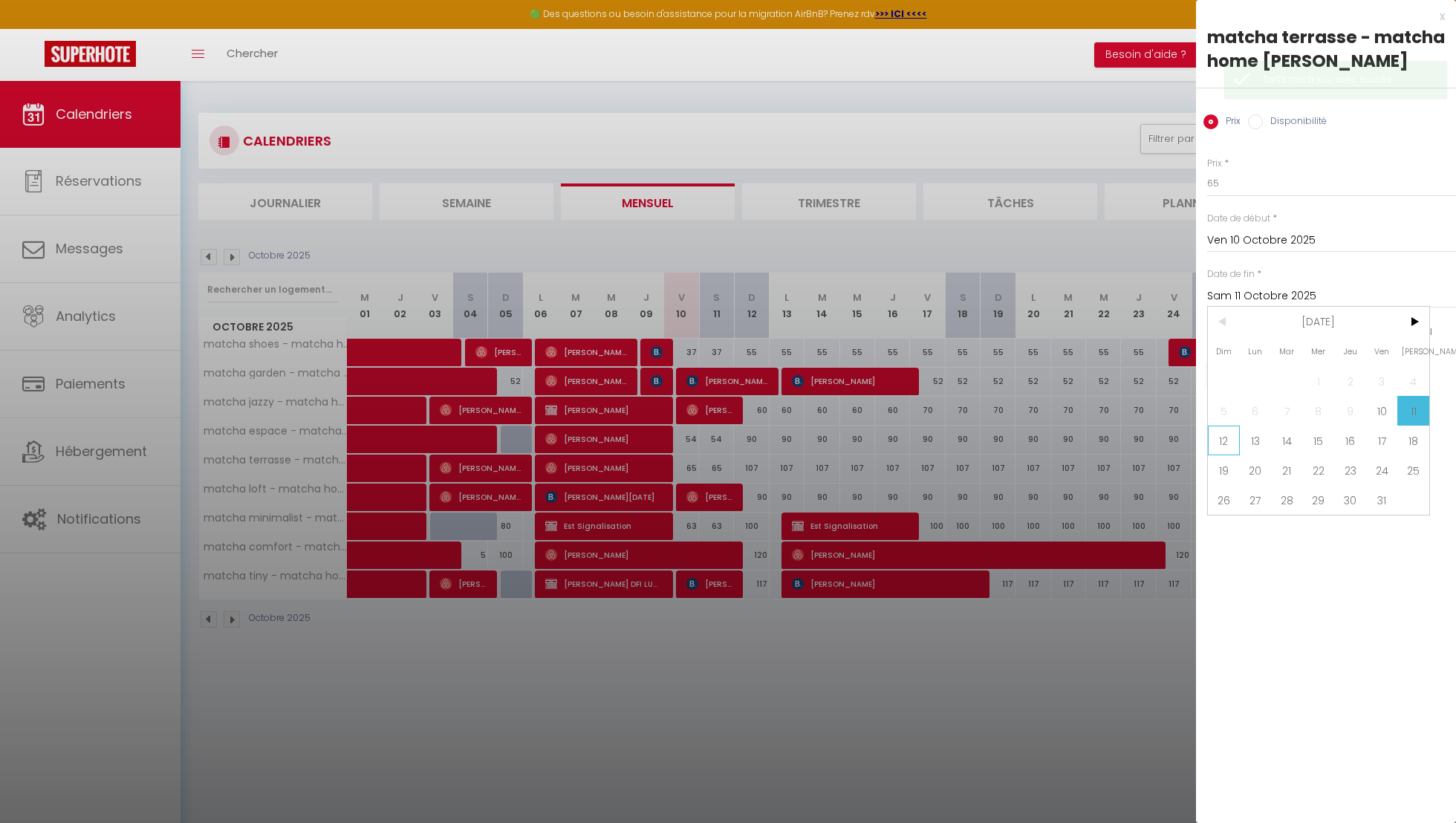
click at [1227, 438] on span "12" at bounding box center [1224, 440] width 32 height 30
type input "Dim 12 Octobre 2025"
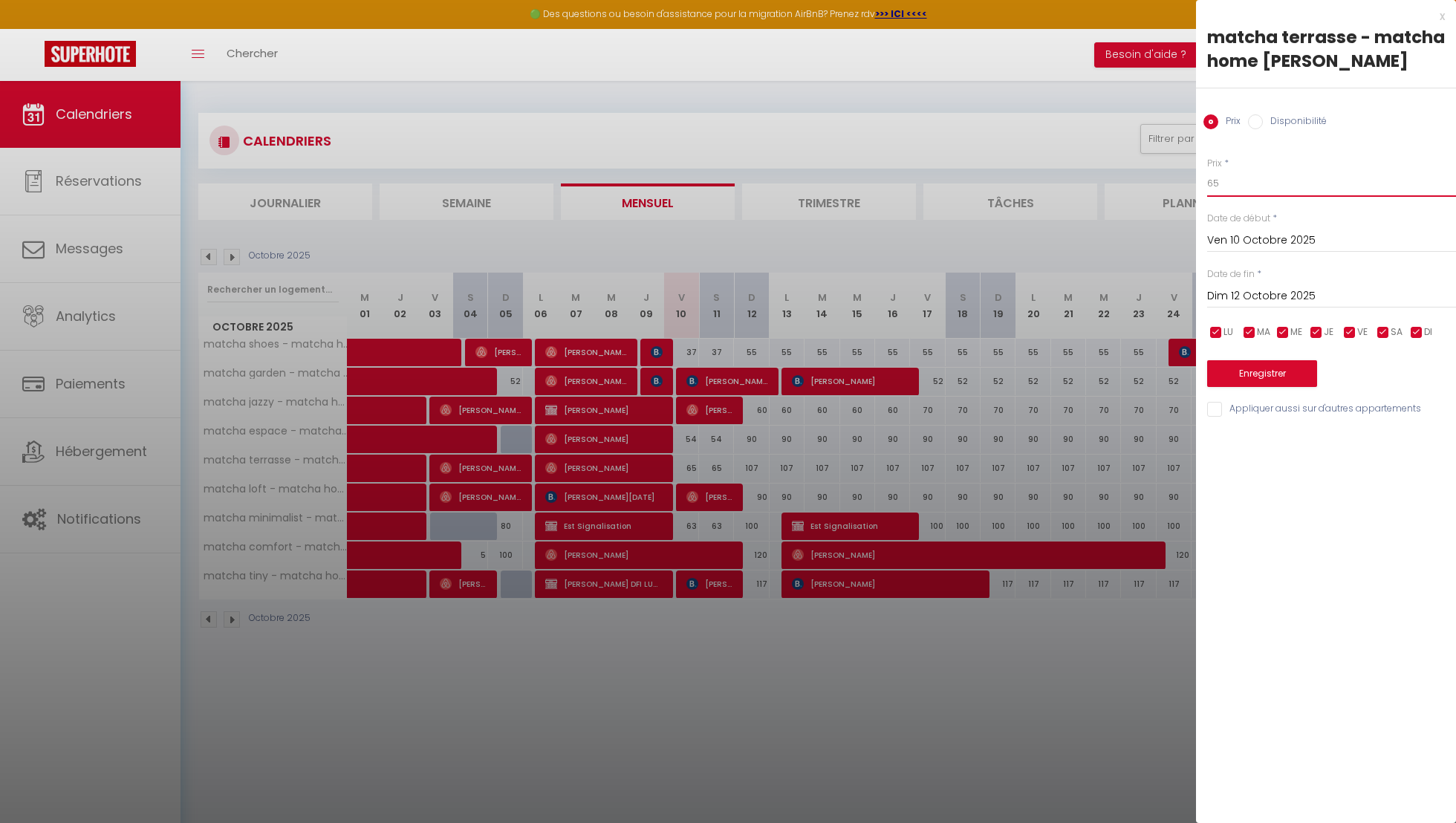
click at [1232, 193] on input "65" at bounding box center [1332, 183] width 249 height 27
type input "63"
click at [1248, 369] on button "Enregistrer" at bounding box center [1263, 373] width 110 height 27
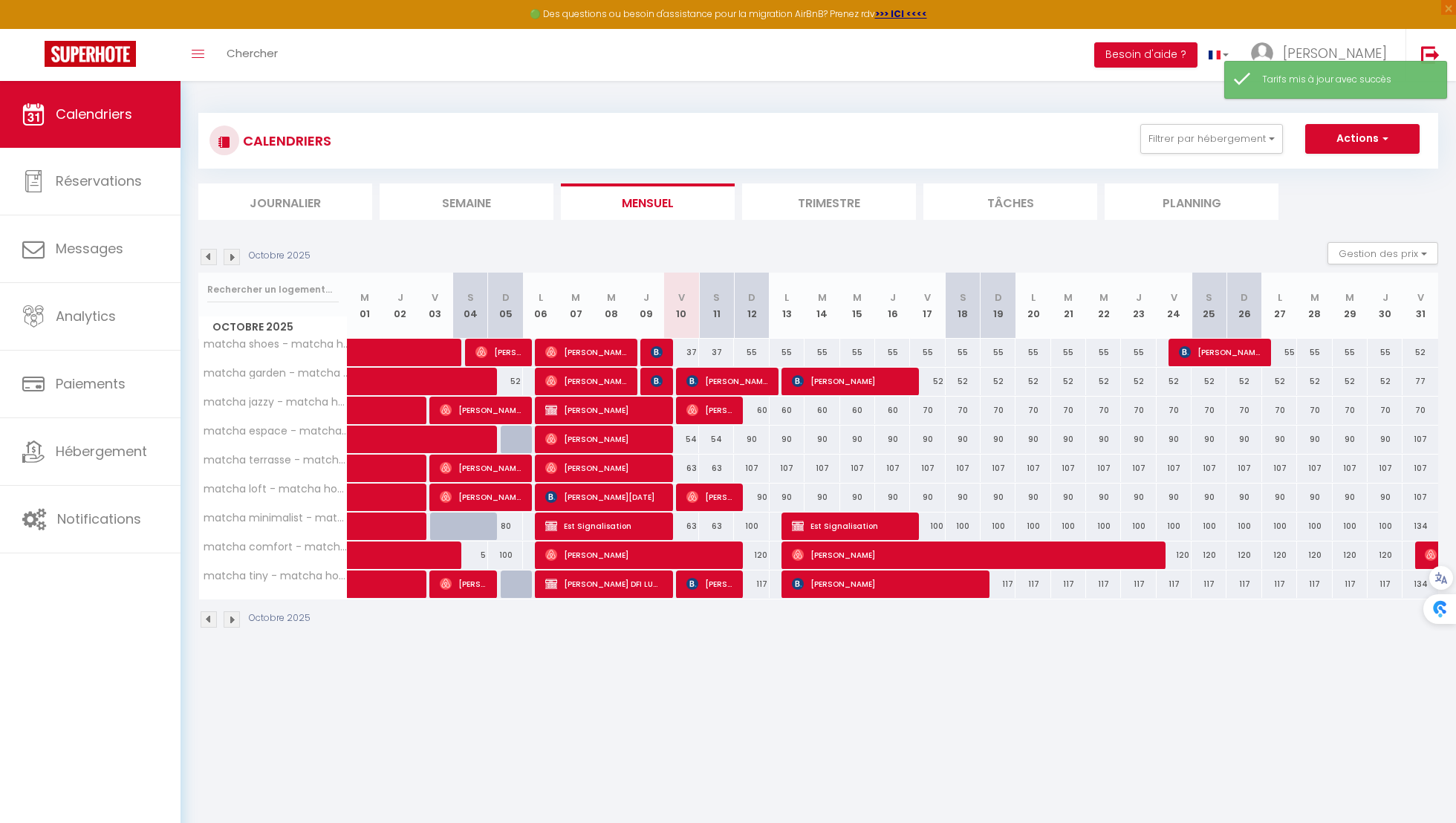
click at [689, 527] on div "63" at bounding box center [682, 526] width 35 height 27
type input "63"
type input "Ven 10 Octobre 2025"
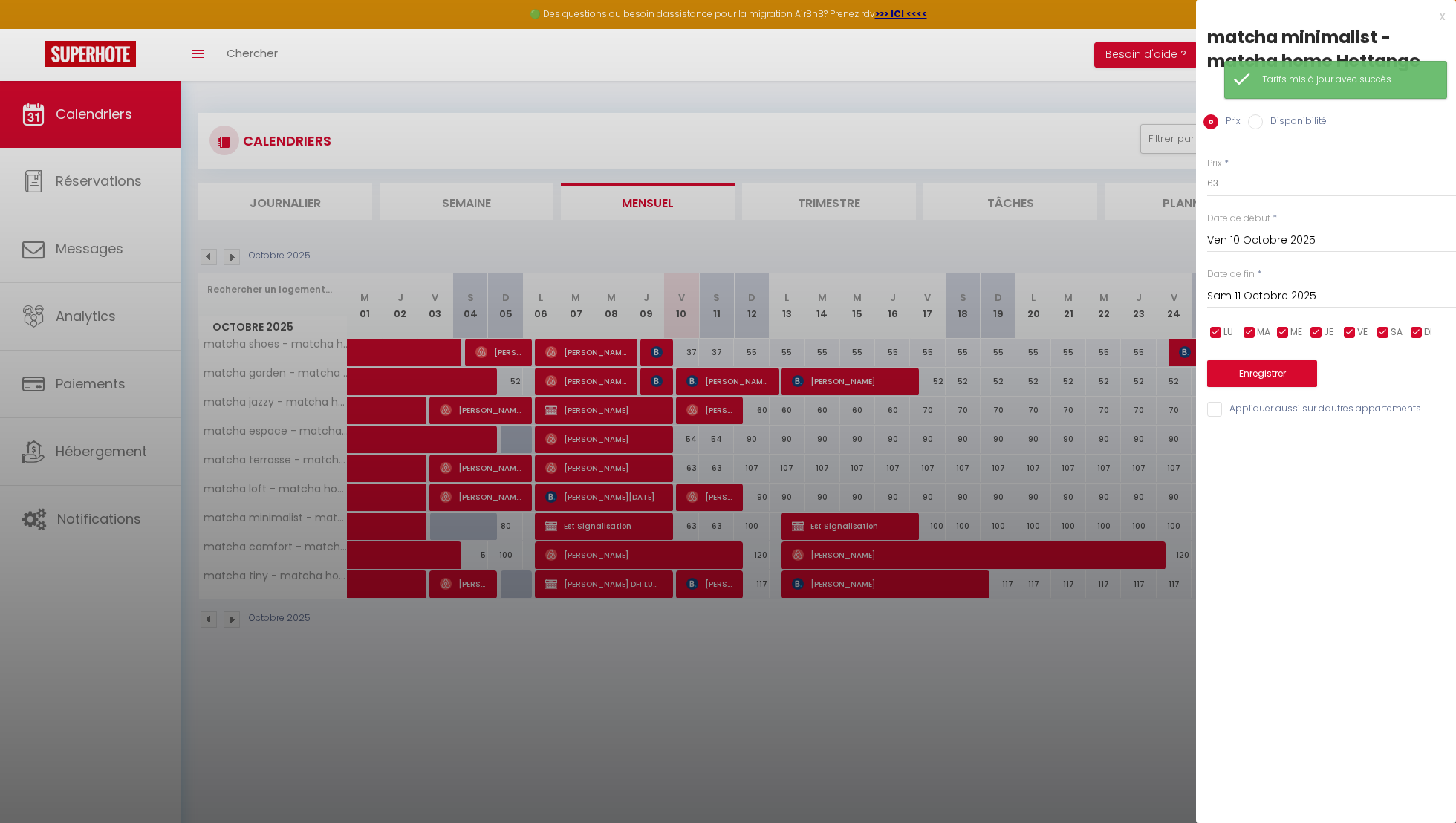
click at [1290, 300] on input "Sam 11 Octobre 2025" at bounding box center [1332, 296] width 249 height 19
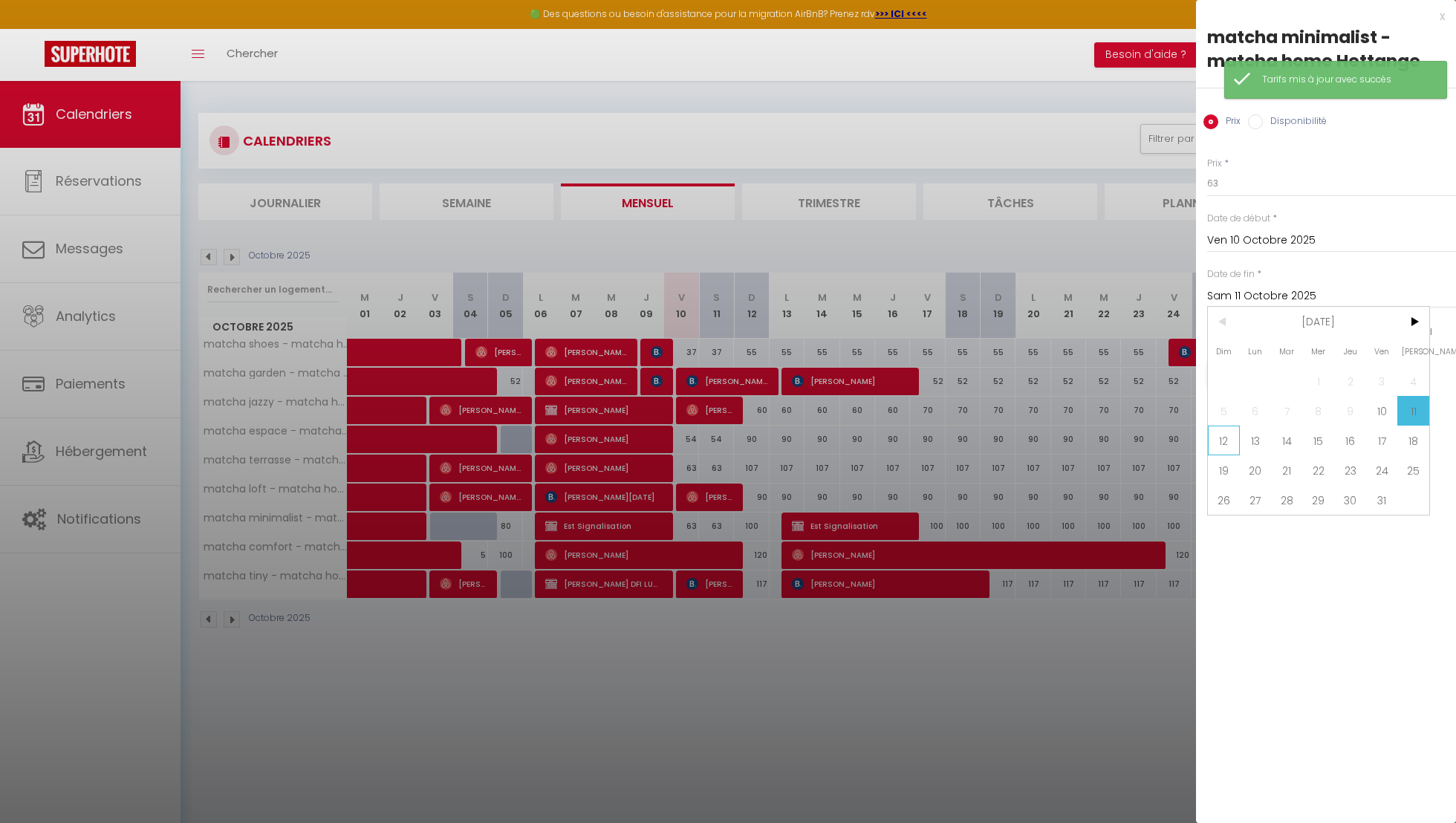
click at [1227, 442] on span "12" at bounding box center [1224, 440] width 32 height 30
type input "Dim 12 Octobre 2025"
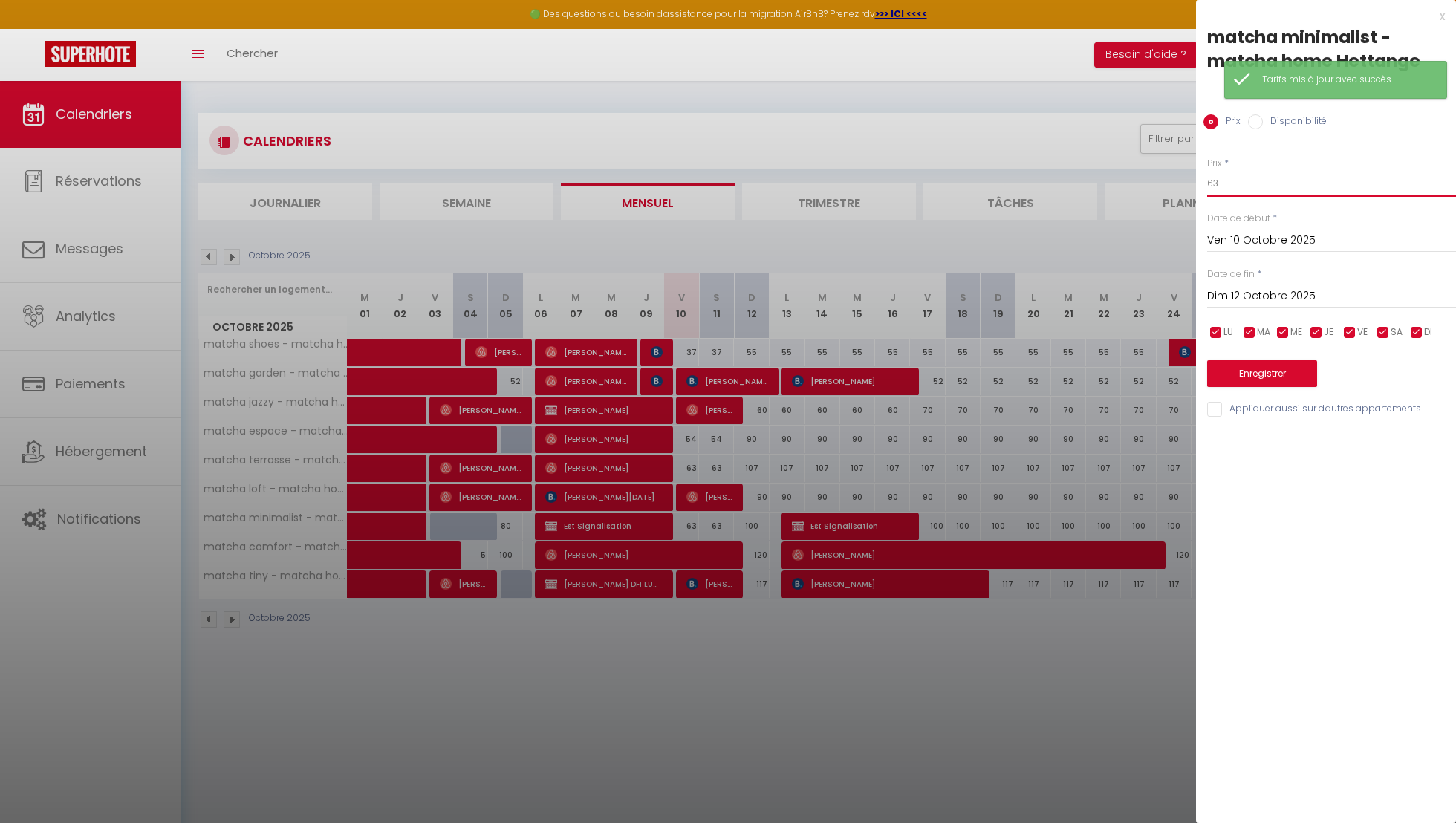
click at [1322, 191] on input "63" at bounding box center [1332, 183] width 249 height 27
type input "60"
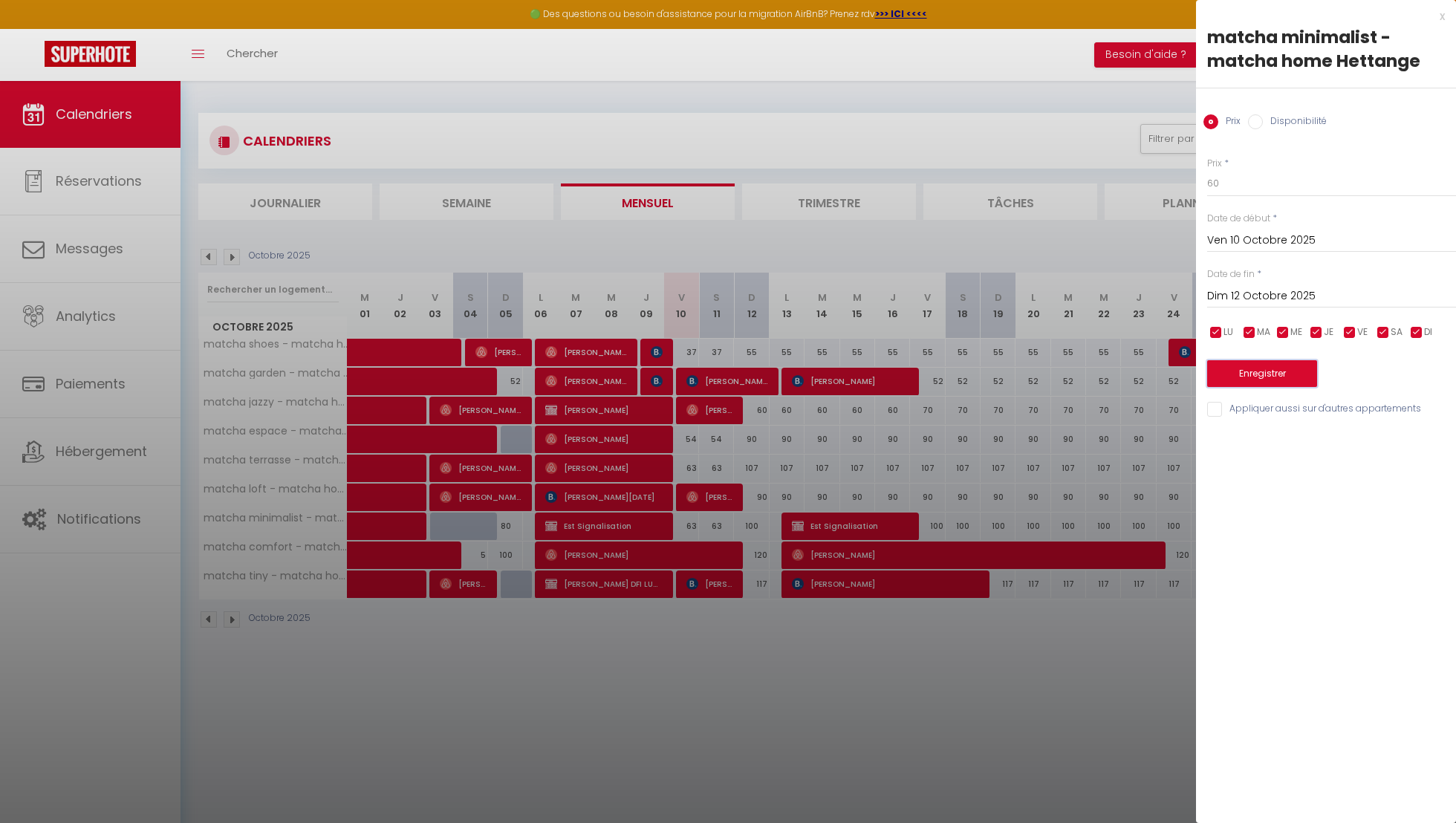
click at [1294, 375] on button "Enregistrer" at bounding box center [1263, 373] width 110 height 27
